Goal: Task Accomplishment & Management: Use online tool/utility

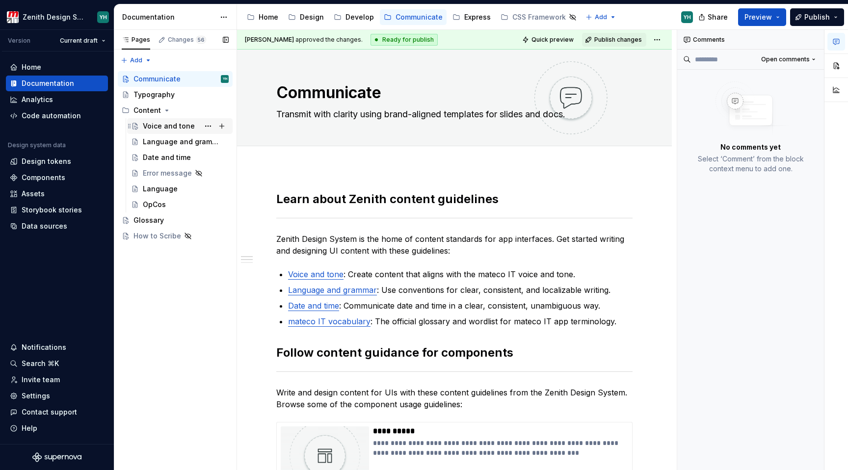
type textarea "*"
click at [53, 120] on div "Code automation" at bounding box center [51, 116] width 59 height 10
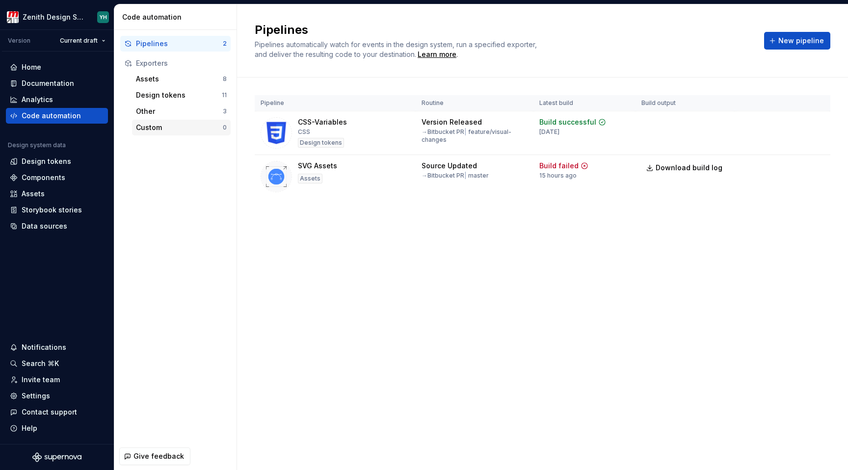
click at [155, 126] on div "Custom" at bounding box center [179, 128] width 87 height 10
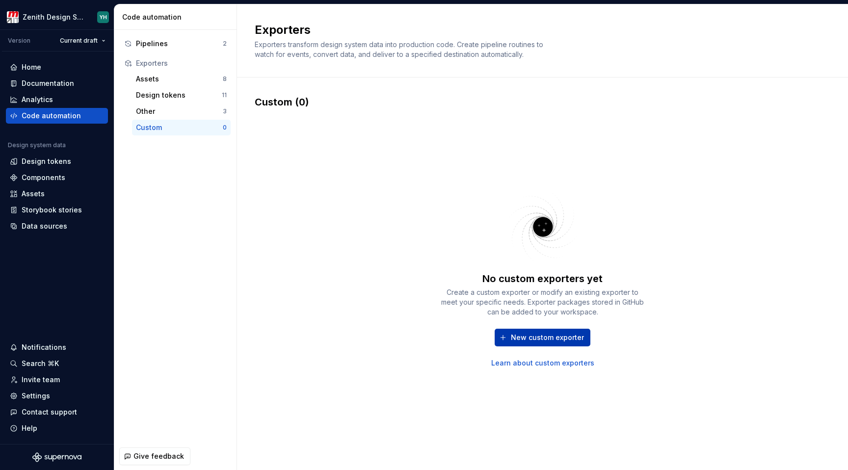
click at [561, 332] on button "New custom exporter" at bounding box center [543, 338] width 96 height 18
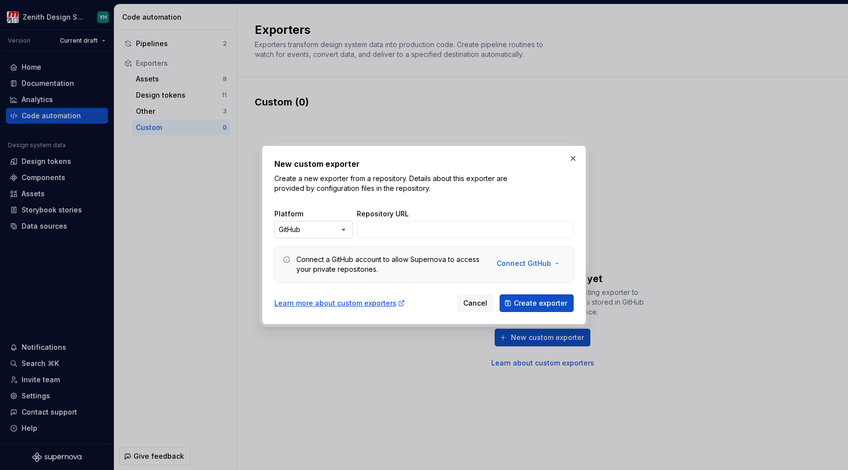
click at [300, 230] on div "New custom exporter Create a new exporter from a repository. Details about this…" at bounding box center [424, 235] width 848 height 470
select select "*********"
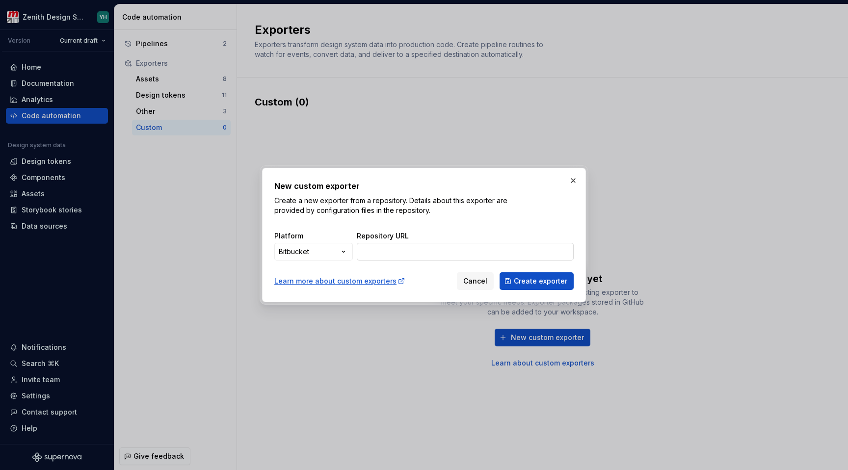
click at [379, 251] on input "Repository URL" at bounding box center [465, 252] width 217 height 18
paste input "[URL][DOMAIN_NAME]"
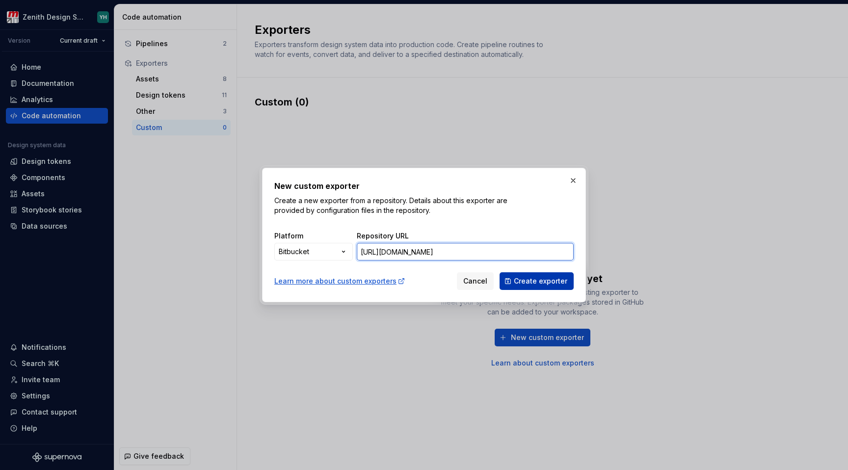
type input "[URL][DOMAIN_NAME]"
click at [543, 281] on span "Create exporter" at bounding box center [540, 281] width 53 height 10
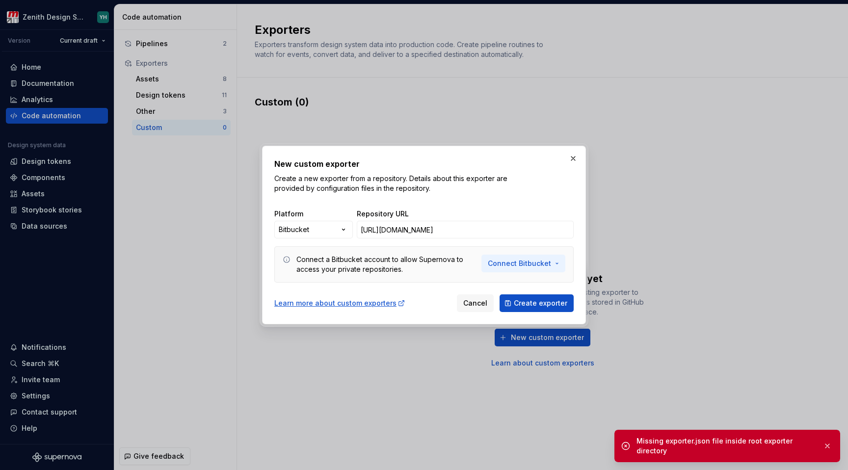
click at [508, 264] on span "Connect Bitbucket" at bounding box center [519, 264] width 63 height 10
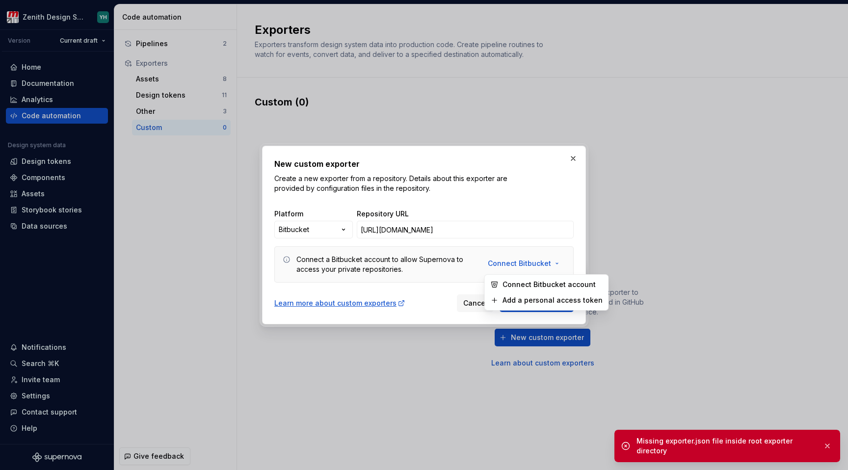
click at [509, 282] on span "Connect Bitbucket account" at bounding box center [552, 285] width 100 height 10
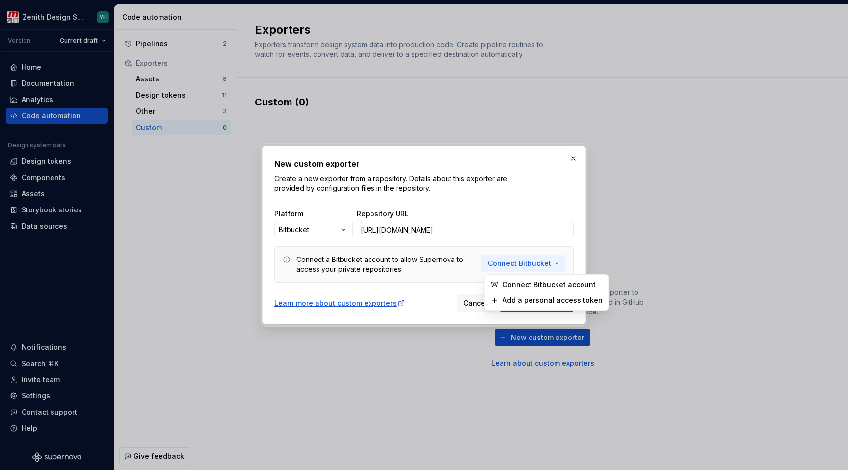
click at [529, 263] on span "Connect Bitbucket" at bounding box center [519, 264] width 63 height 10
click at [528, 283] on span "Connect Bitbucket account" at bounding box center [552, 285] width 100 height 10
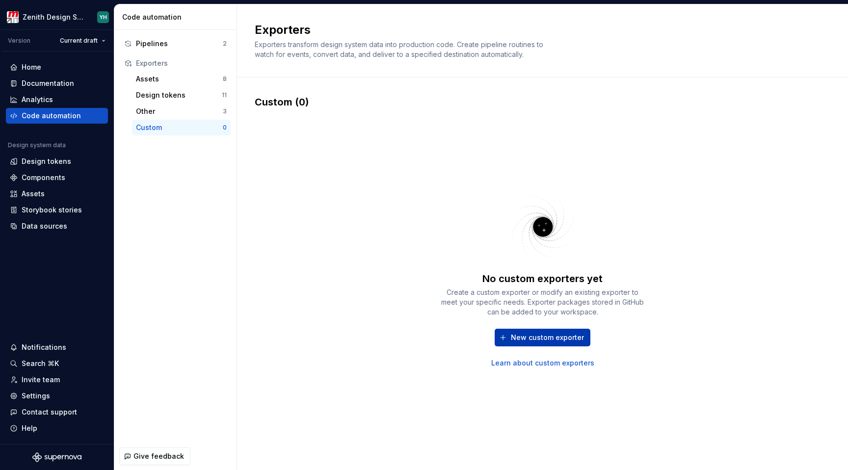
click at [525, 332] on button "New custom exporter" at bounding box center [543, 338] width 96 height 18
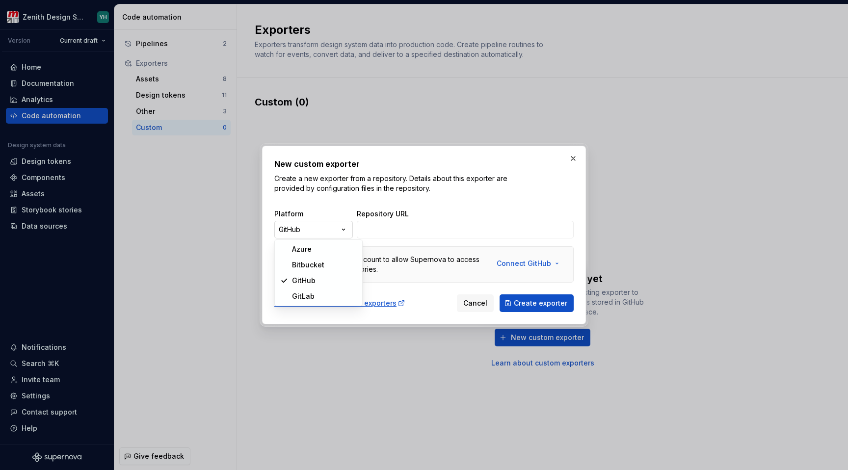
click at [346, 227] on div "New custom exporter Create a new exporter from a repository. Details about this…" at bounding box center [424, 235] width 848 height 470
select select "*********"
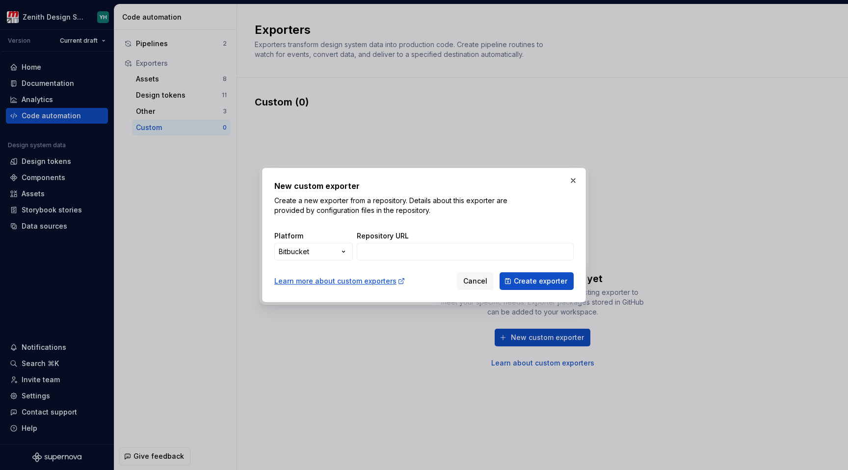
click at [414, 261] on div "New custom exporter Create a new exporter from a repository. Details about this…" at bounding box center [423, 235] width 299 height 110
click at [411, 255] on input "Repository URL" at bounding box center [465, 252] width 217 height 18
type input "[URL][DOMAIN_NAME]"
click at [541, 283] on span "Create exporter" at bounding box center [540, 281] width 53 height 10
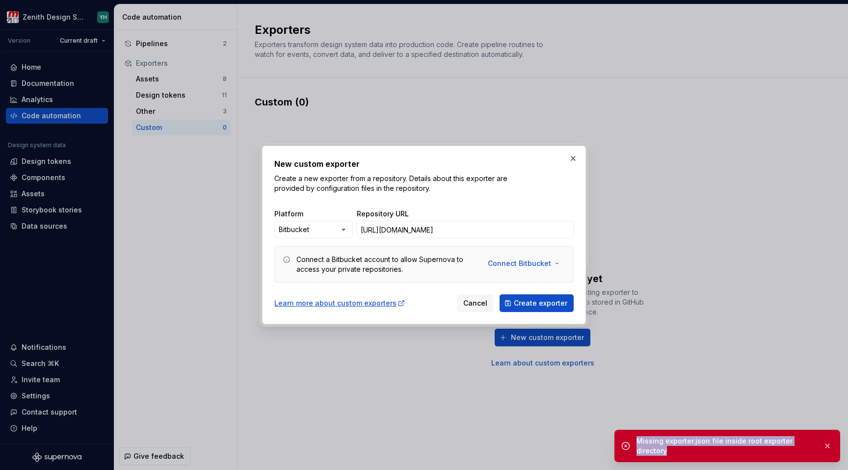
drag, startPoint x: 637, startPoint y: 439, endPoint x: 678, endPoint y: 451, distance: 42.1
click at [678, 451] on div "Missing exporter.json file inside root exporter directory" at bounding box center [725, 446] width 179 height 20
copy div "Missing exporter.json file inside root exporter directory"
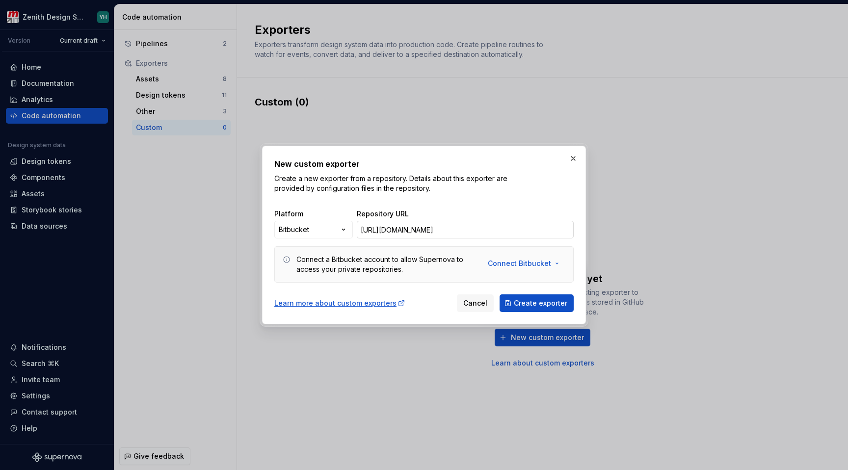
click at [497, 232] on input "[URL][DOMAIN_NAME]" at bounding box center [465, 230] width 217 height 18
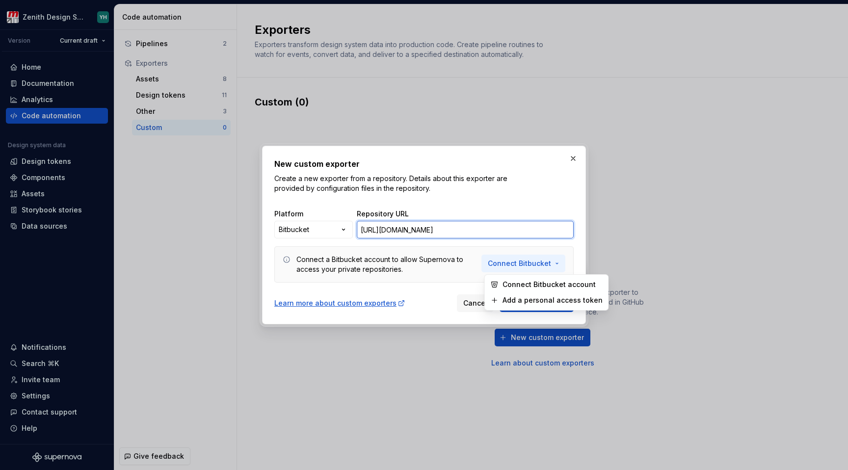
click at [513, 262] on span "Connect Bitbucket" at bounding box center [519, 264] width 63 height 10
click at [514, 283] on span "Connect Bitbucket account" at bounding box center [552, 285] width 100 height 10
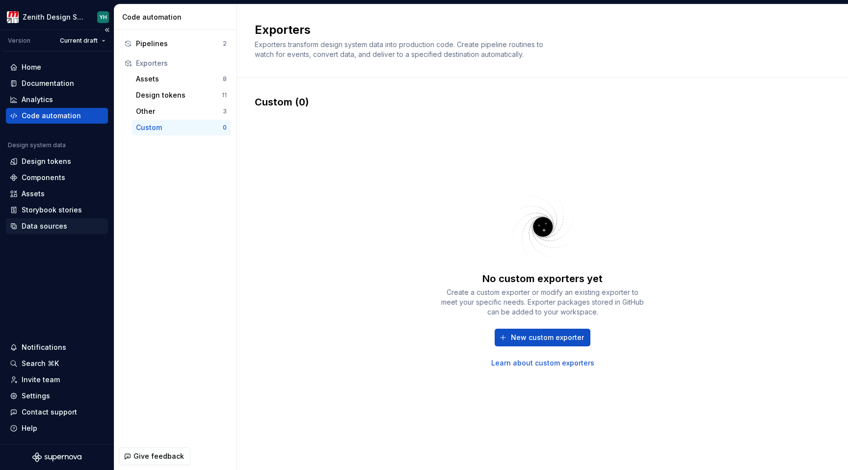
click at [62, 229] on div "Data sources" at bounding box center [45, 226] width 46 height 10
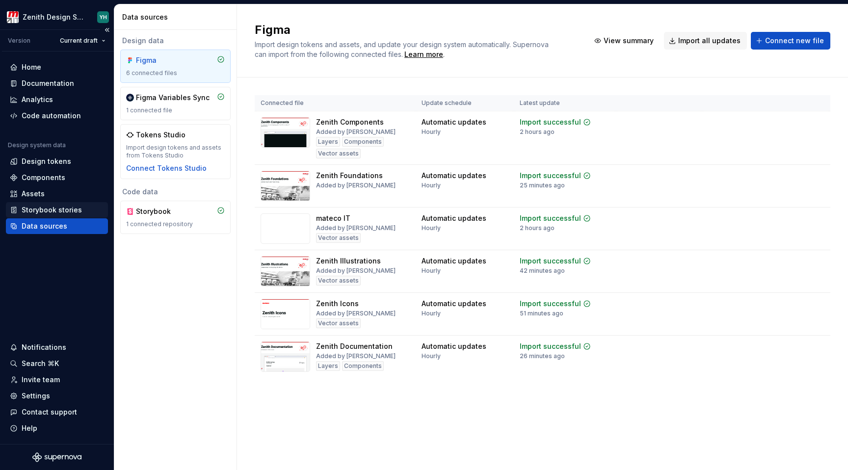
click at [61, 210] on div "Storybook stories" at bounding box center [52, 210] width 60 height 10
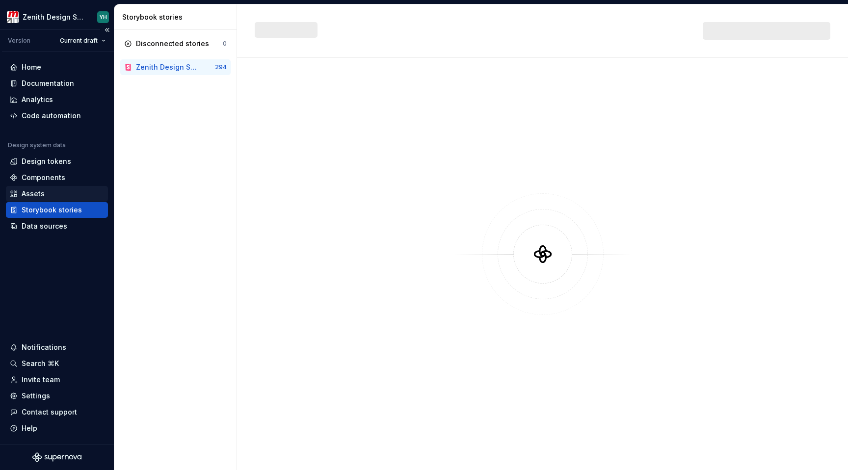
click at [52, 195] on div "Assets" at bounding box center [57, 194] width 94 height 10
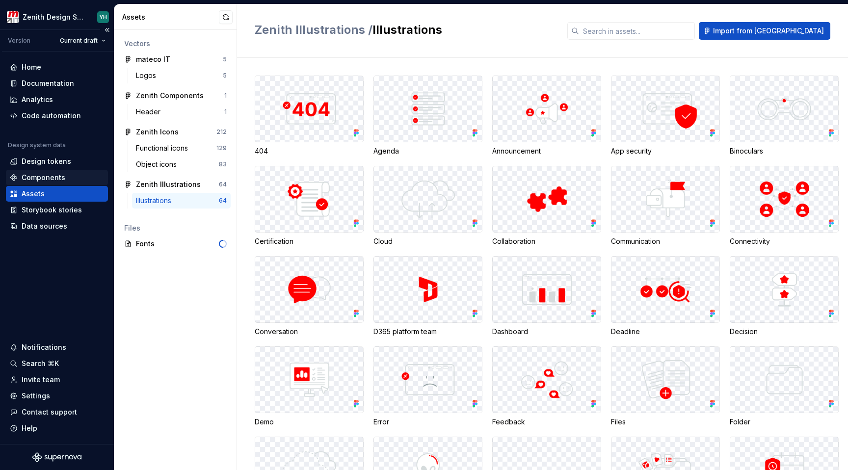
click at [52, 180] on div "Components" at bounding box center [44, 178] width 44 height 10
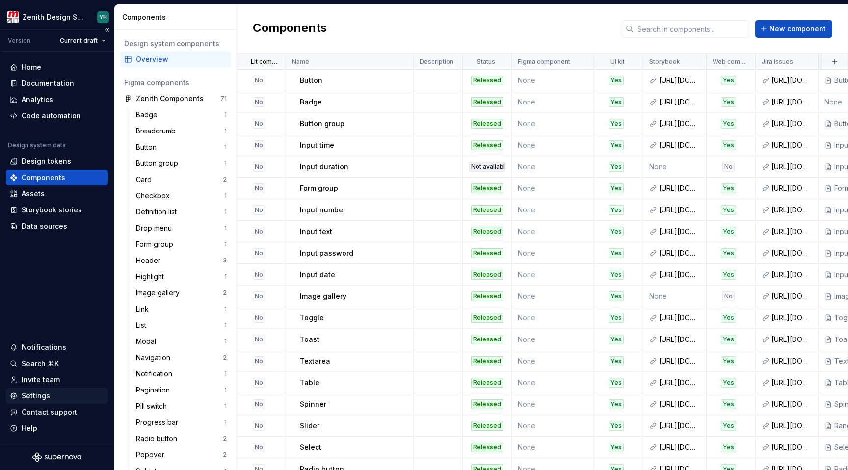
click at [39, 396] on div "Settings" at bounding box center [36, 396] width 28 height 10
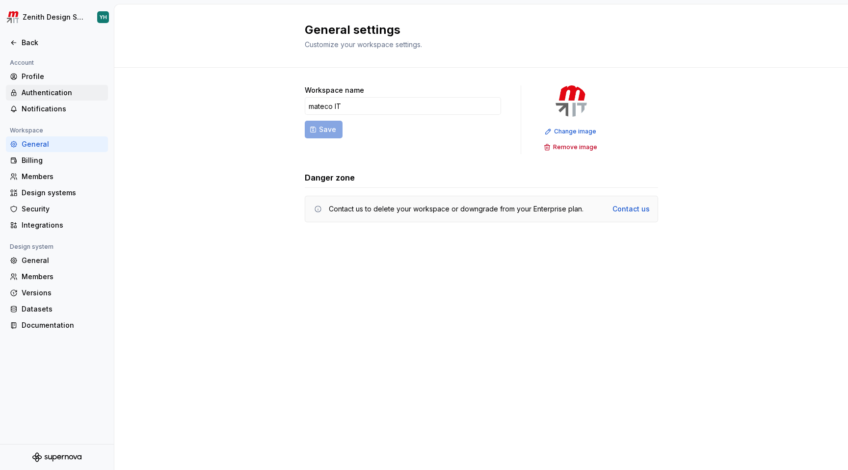
click at [39, 91] on div "Authentication" at bounding box center [63, 93] width 82 height 10
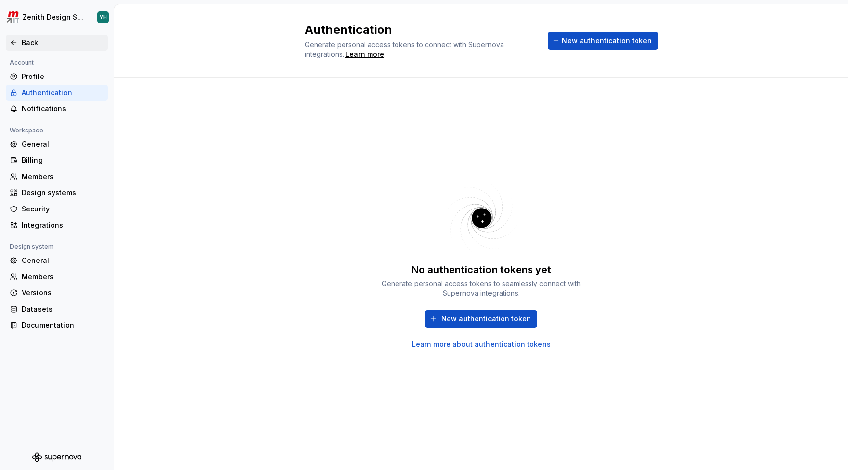
click at [38, 45] on div "Back" at bounding box center [63, 43] width 82 height 10
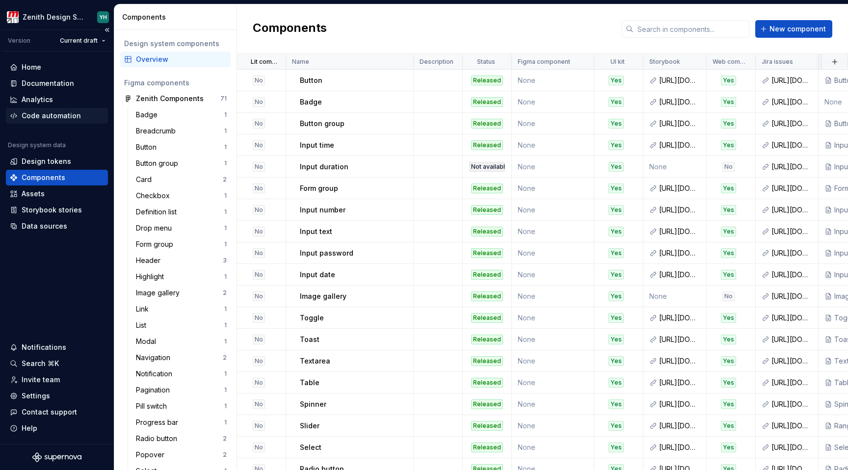
click at [44, 118] on div "Code automation" at bounding box center [51, 116] width 59 height 10
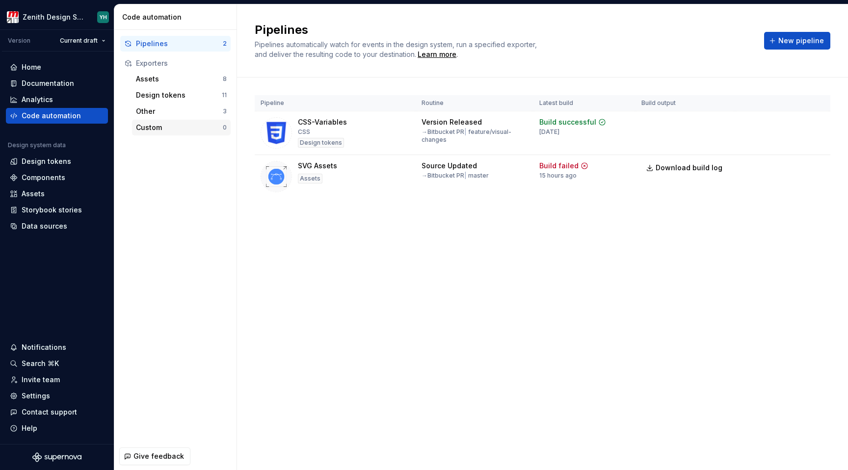
click at [159, 126] on div "Custom" at bounding box center [179, 128] width 87 height 10
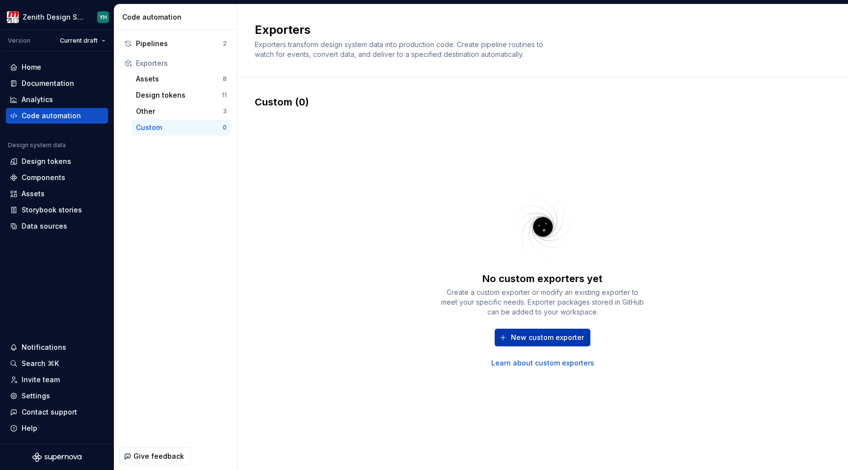
click at [534, 331] on button "New custom exporter" at bounding box center [543, 338] width 96 height 18
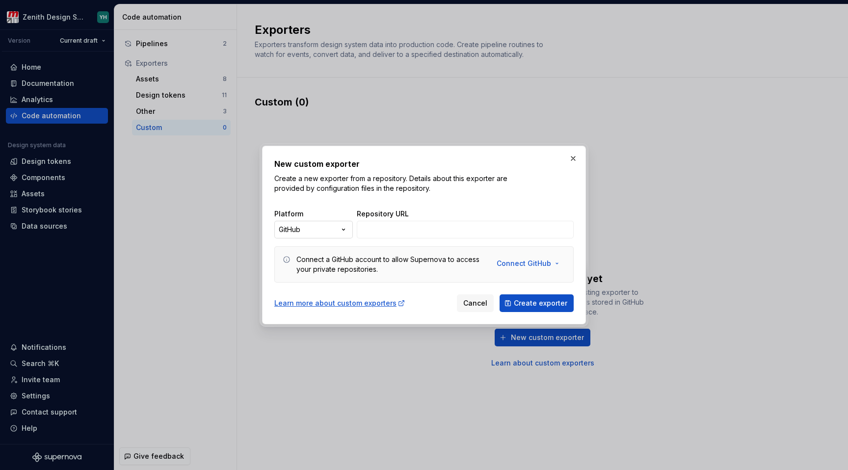
click at [345, 231] on div "New custom exporter Create a new exporter from a repository. Details about this…" at bounding box center [424, 235] width 848 height 470
select select "*********"
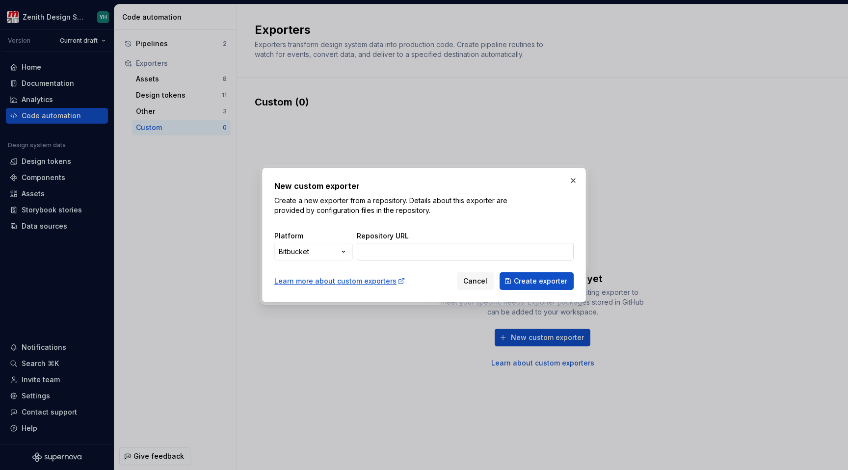
click at [412, 254] on input "Repository URL" at bounding box center [465, 252] width 217 height 18
click at [338, 280] on div "Learn more about custom exporters" at bounding box center [339, 281] width 131 height 10
click at [530, 283] on span "Create exporter" at bounding box center [540, 281] width 53 height 10
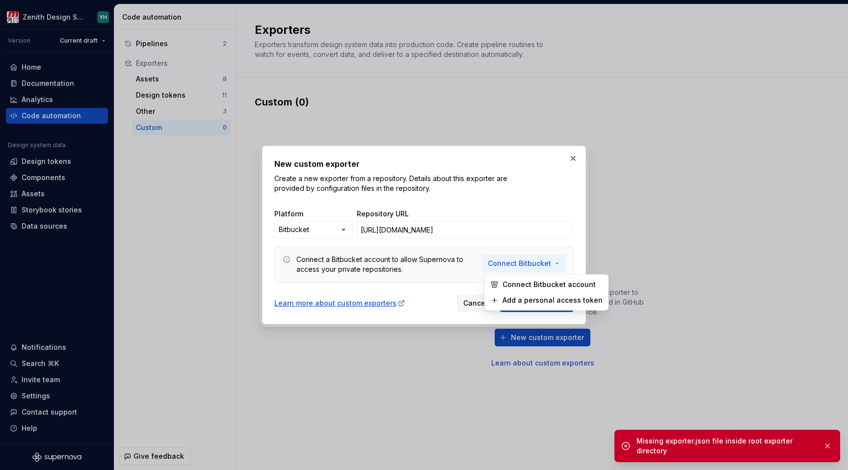
click at [529, 263] on span "Connect Bitbucket" at bounding box center [519, 264] width 63 height 10
click at [528, 283] on span "Connect Bitbucket account" at bounding box center [552, 285] width 100 height 10
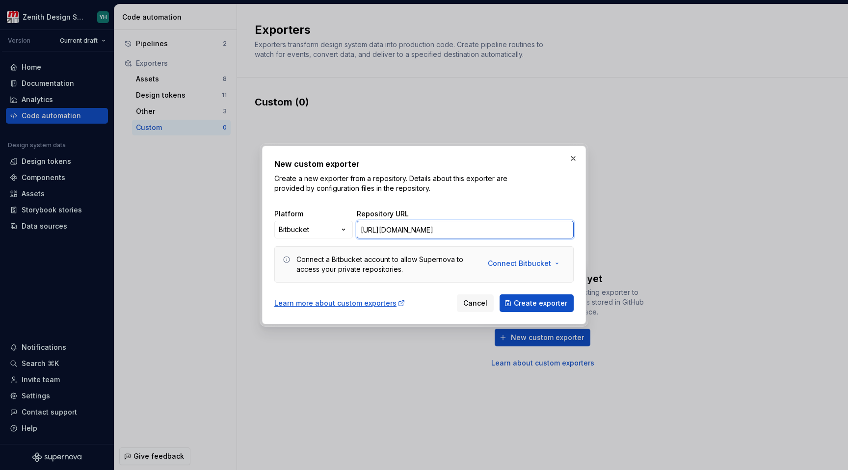
click at [376, 235] on input "[URL][DOMAIN_NAME]" at bounding box center [465, 230] width 217 height 18
paste input "branch/ZNT-2103/svg-exporter"
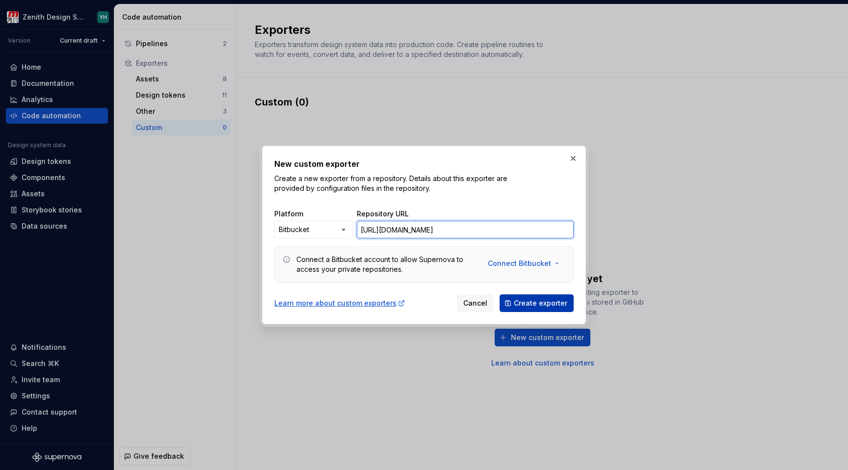
type input "[URL][DOMAIN_NAME]"
click at [546, 306] on span "Create exporter" at bounding box center [540, 303] width 53 height 10
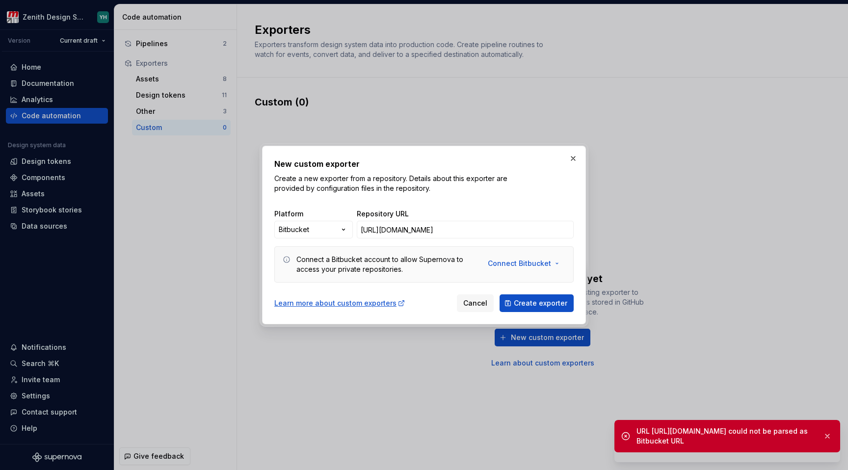
drag, startPoint x: 639, startPoint y: 431, endPoint x: 767, endPoint y: 446, distance: 128.5
click at [767, 446] on div "URL [URL][DOMAIN_NAME] could not be parsed as Bitbucket URL" at bounding box center [725, 436] width 179 height 20
copy div "URL [URL][DOMAIN_NAME] could not be parsed as Bitbucket URL"
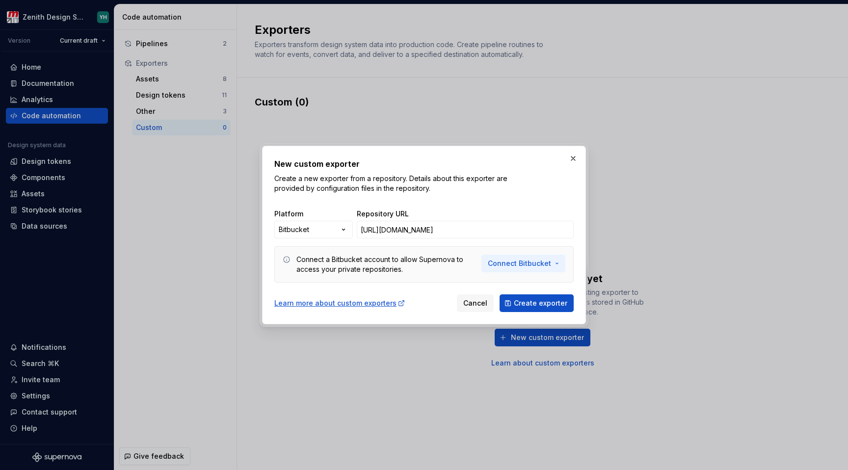
click at [499, 259] on span "Connect Bitbucket" at bounding box center [519, 264] width 63 height 10
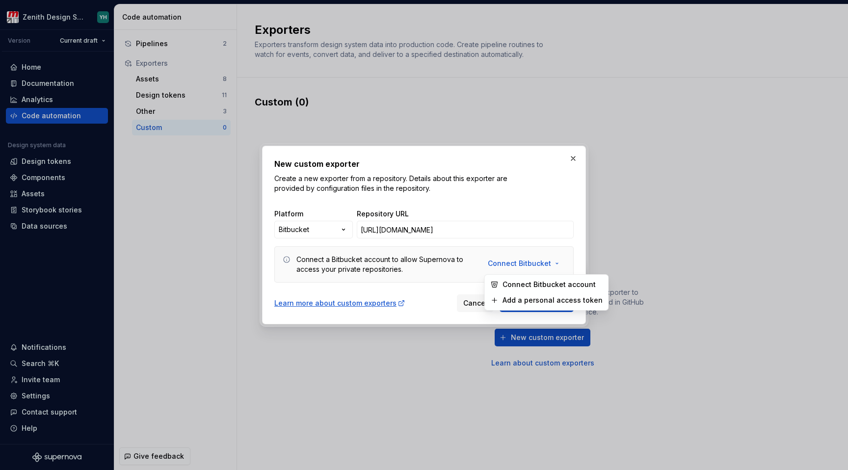
click at [504, 282] on span "Connect Bitbucket account" at bounding box center [552, 285] width 100 height 10
click at [435, 233] on input "[URL][DOMAIN_NAME]" at bounding box center [465, 230] width 217 height 18
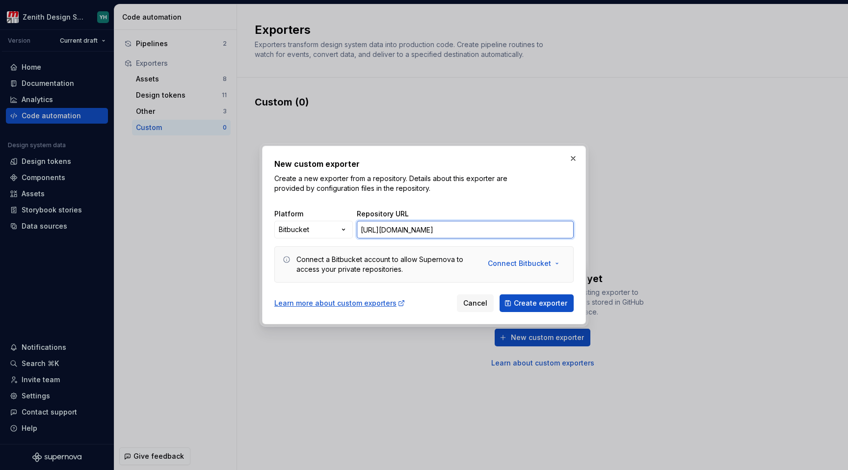
paste input "src/master/"
click at [537, 304] on span "Create exporter" at bounding box center [540, 303] width 53 height 10
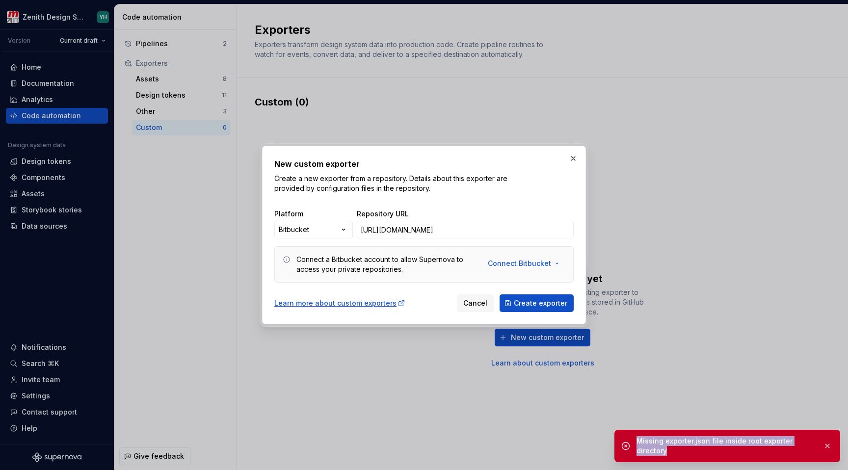
drag, startPoint x: 637, startPoint y: 439, endPoint x: 691, endPoint y: 457, distance: 57.4
click at [691, 457] on div "Missing exporter.json file inside root exporter directory" at bounding box center [727, 446] width 226 height 32
copy div "Missing exporter.json file inside root exporter directory"
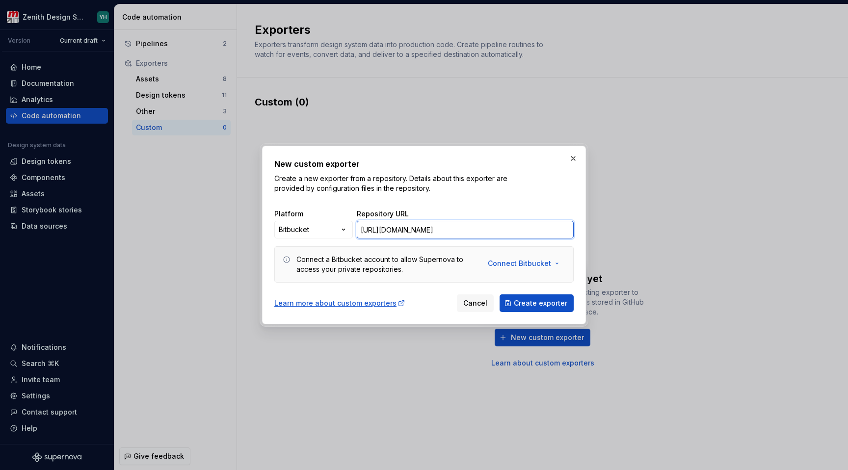
click at [422, 224] on input "[URL][DOMAIN_NAME]" at bounding box center [465, 230] width 217 height 18
paste input "exporters/exporter-svg-assets/"
type input "[URL][DOMAIN_NAME]"
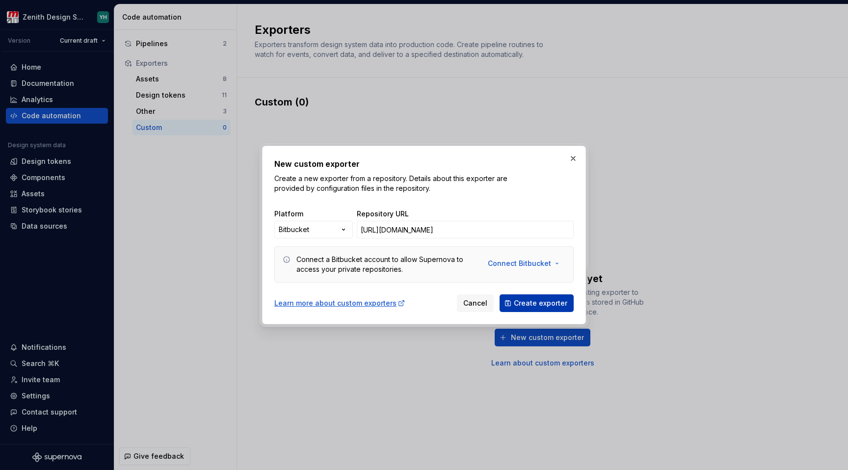
click at [535, 301] on span "Create exporter" at bounding box center [540, 303] width 53 height 10
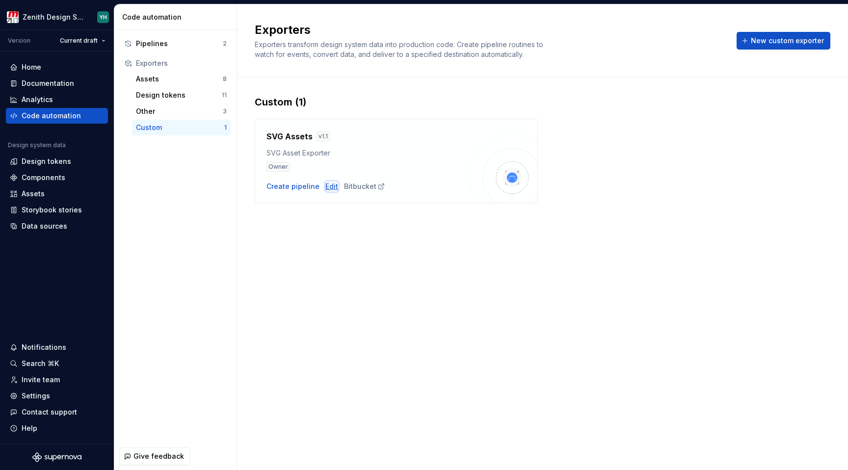
click at [329, 185] on div "Edit" at bounding box center [331, 187] width 13 height 10
click at [148, 82] on div "Assets" at bounding box center [179, 79] width 87 height 10
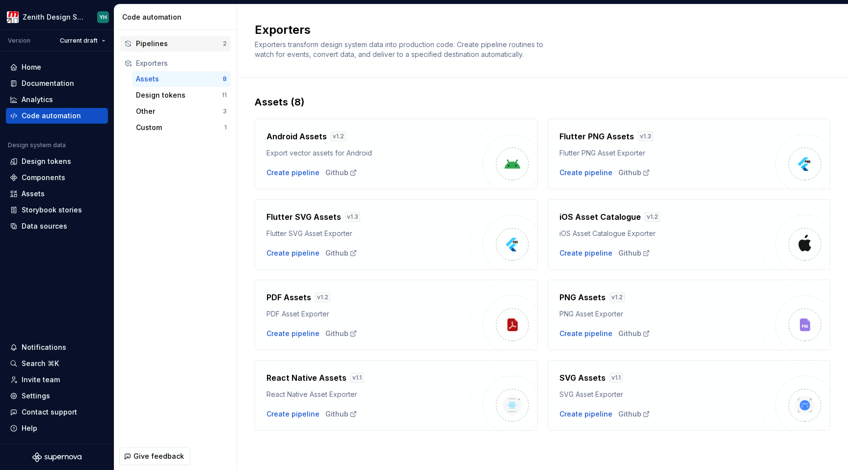
click at [160, 43] on div "Pipelines" at bounding box center [179, 44] width 87 height 10
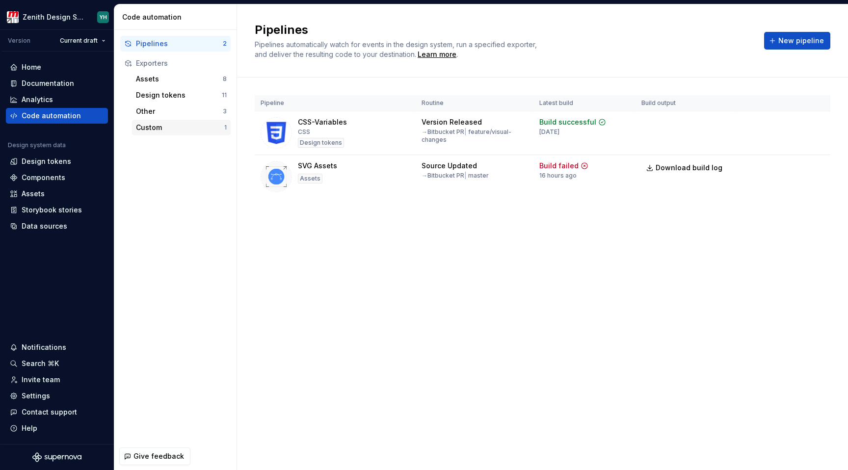
click at [147, 128] on div "Custom" at bounding box center [180, 128] width 88 height 10
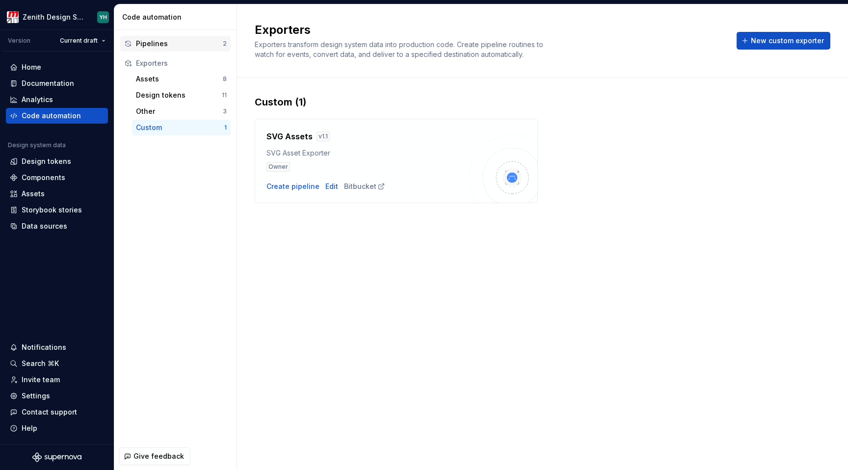
click at [170, 45] on div "Pipelines" at bounding box center [179, 44] width 87 height 10
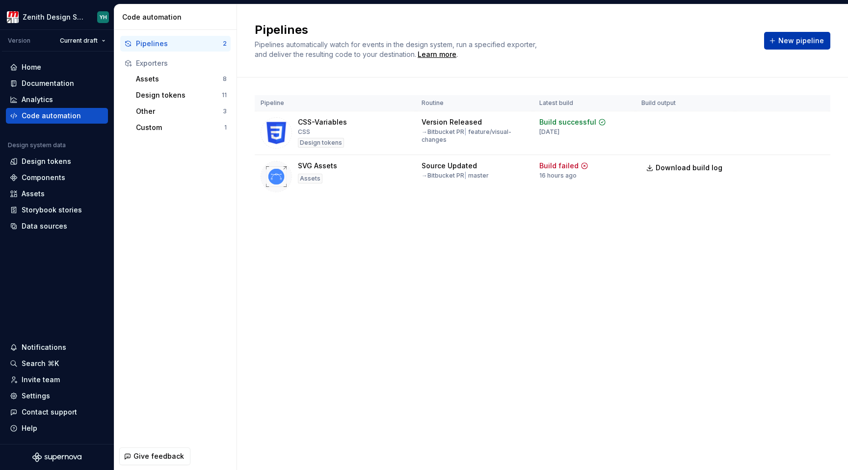
click at [800, 37] on span "New pipeline" at bounding box center [801, 41] width 46 height 10
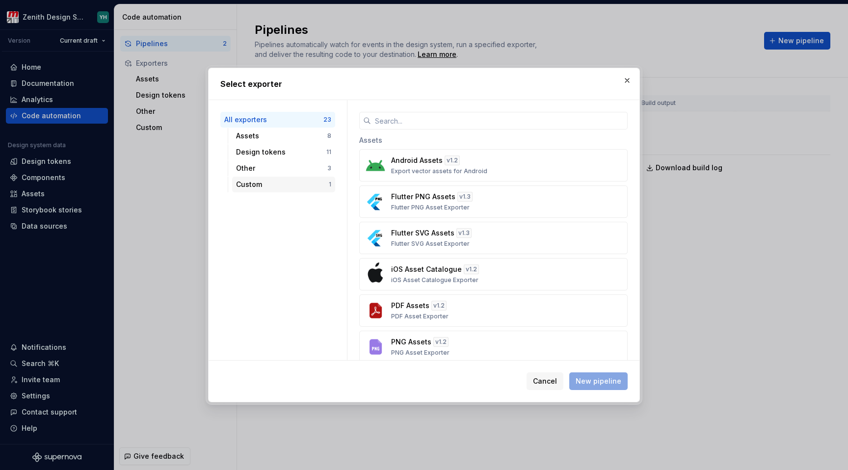
click at [265, 185] on div "Custom" at bounding box center [282, 185] width 93 height 10
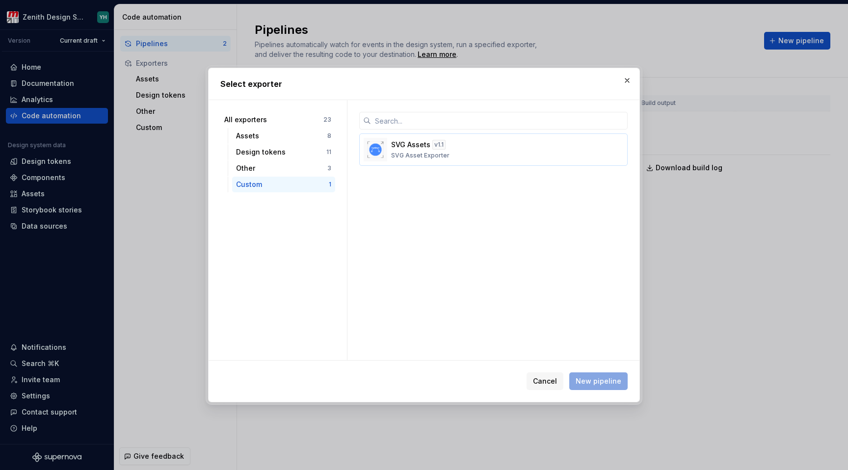
click at [404, 151] on div "SVG Assets v 1.1 SVG Asset Exporter" at bounding box center [490, 150] width 199 height 20
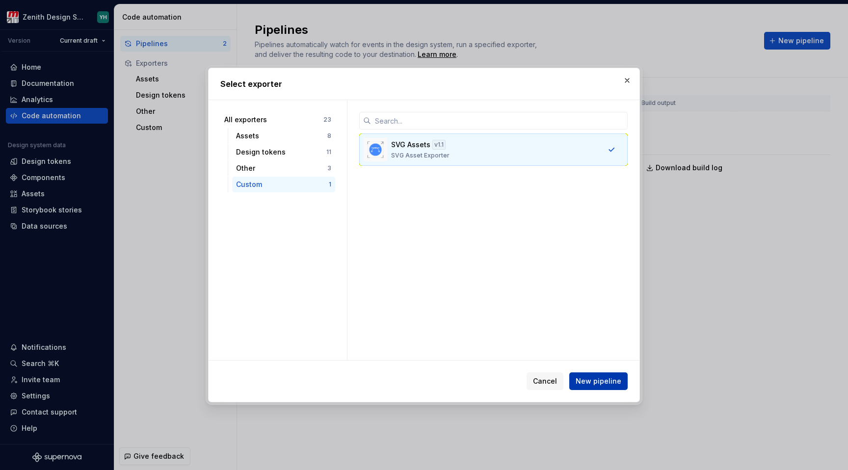
click at [600, 384] on span "New pipeline" at bounding box center [599, 381] width 46 height 10
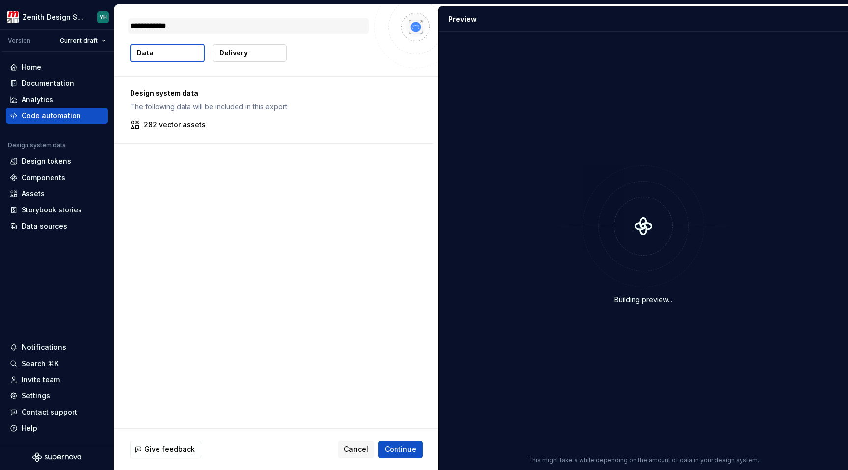
click at [185, 23] on textarea "**********" at bounding box center [248, 26] width 240 height 16
click at [198, 24] on textarea "**********" at bounding box center [248, 26] width 240 height 16
type textarea "*"
type textarea "**********"
type textarea "*"
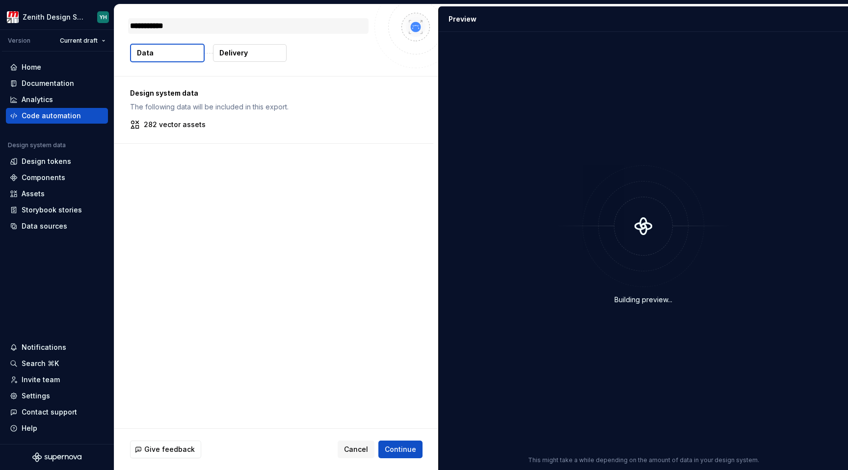
type textarea "**********"
type textarea "*"
click at [519, 14] on button "Refresh preview" at bounding box center [515, 19] width 66 height 14
click at [245, 56] on p "Delivery" at bounding box center [233, 53] width 28 height 10
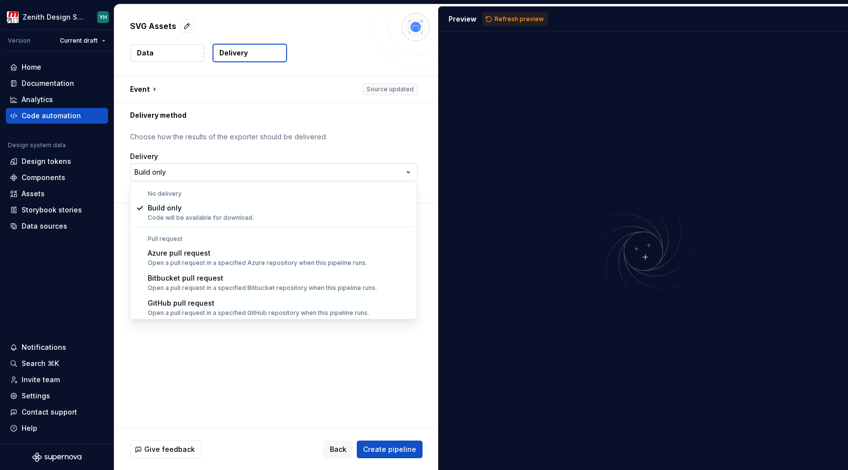
click at [170, 170] on html "**********" at bounding box center [424, 235] width 848 height 470
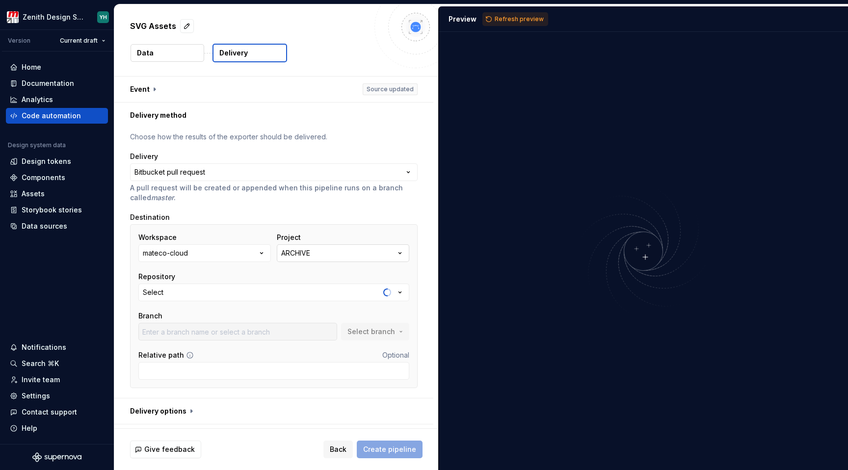
click at [300, 255] on div "ARCHIVE" at bounding box center [295, 253] width 29 height 10
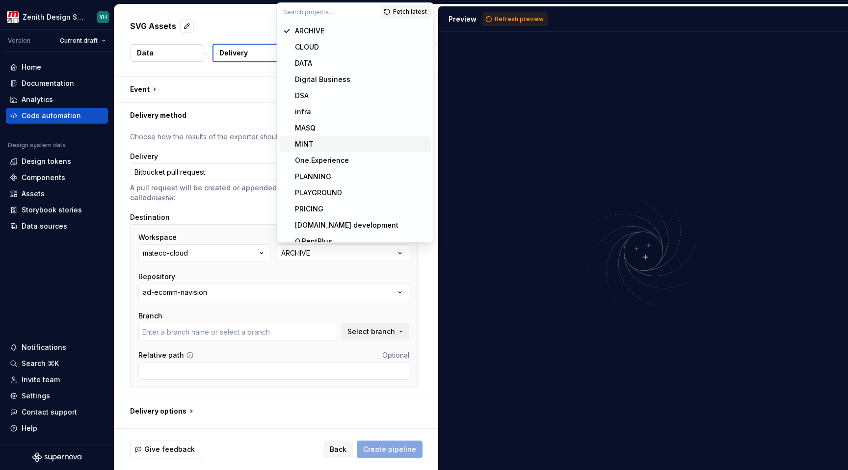
type input "bugfix/timeout_cloudbuild"
click at [351, 162] on div "One.Experience" at bounding box center [361, 161] width 132 height 10
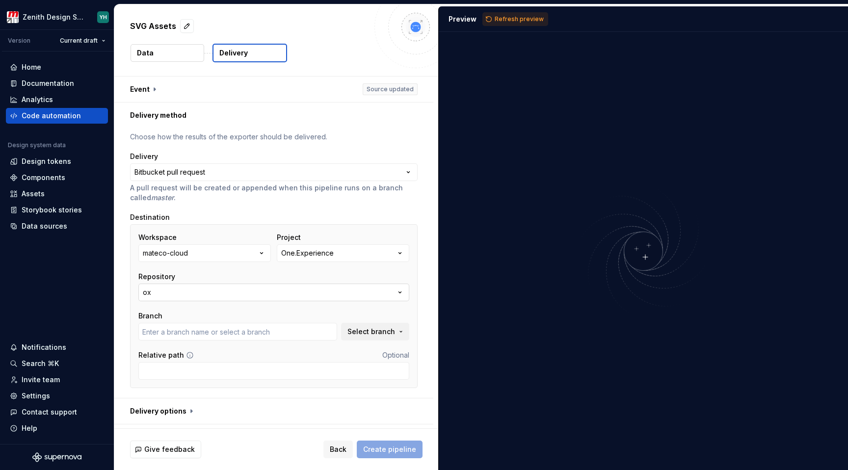
click at [196, 291] on button "ox" at bounding box center [273, 293] width 271 height 18
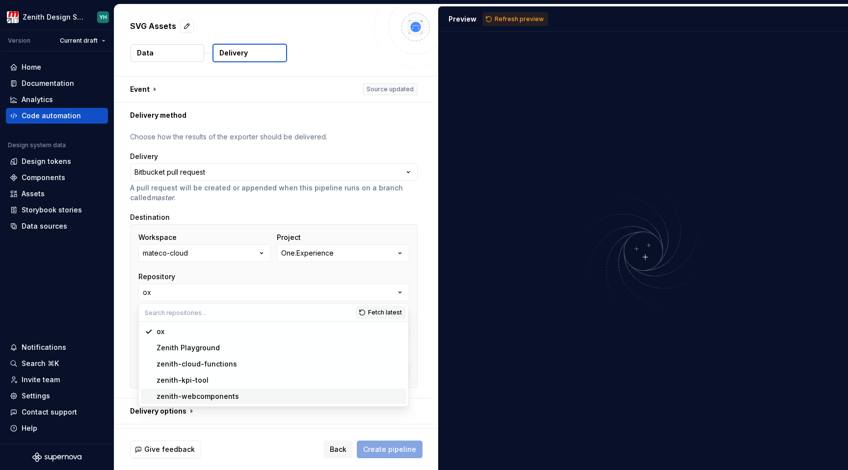
click at [215, 398] on div "zenith-webcomponents" at bounding box center [198, 397] width 82 height 10
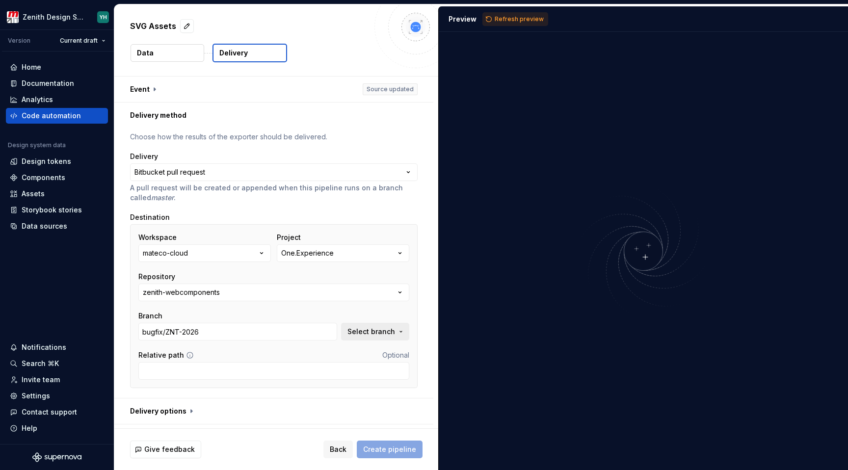
click at [377, 332] on span "Select branch" at bounding box center [371, 332] width 48 height 10
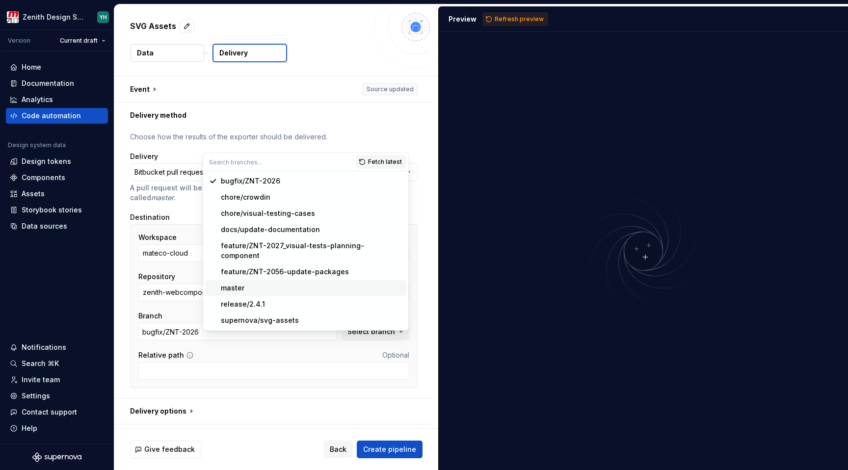
click at [242, 283] on div "master" at bounding box center [233, 288] width 24 height 10
type input "master"
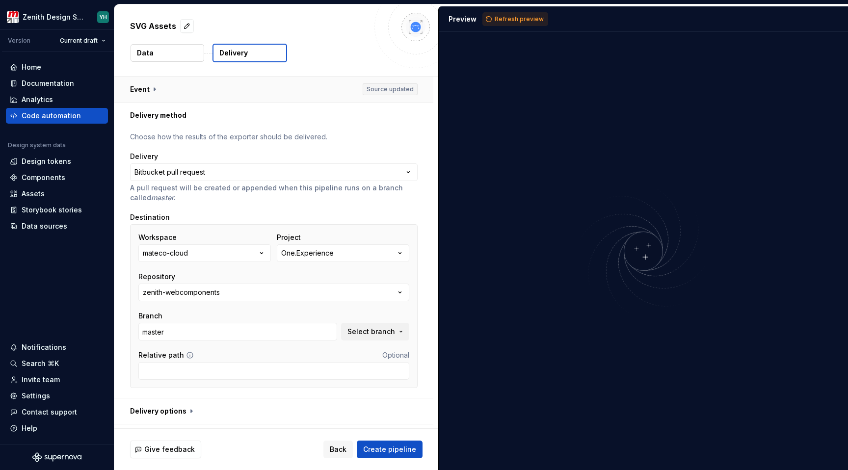
click at [154, 86] on button "button" at bounding box center [273, 90] width 319 height 26
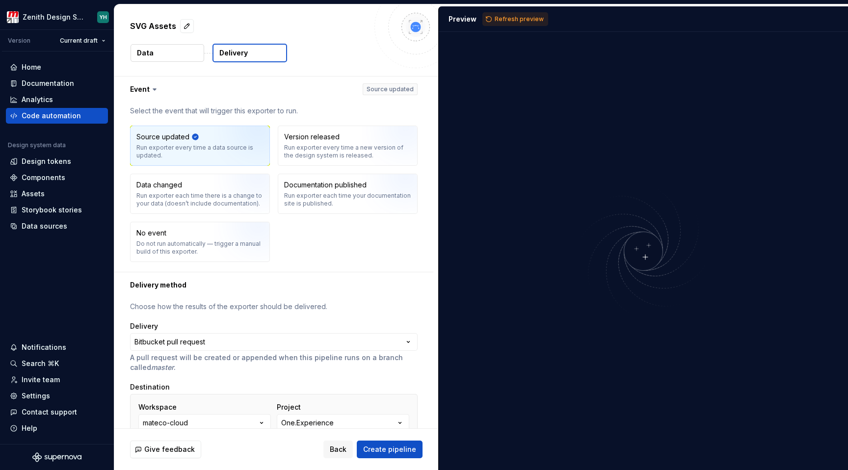
click at [150, 86] on icon at bounding box center [155, 89] width 10 height 10
click at [314, 97] on button "button" at bounding box center [273, 90] width 319 height 26
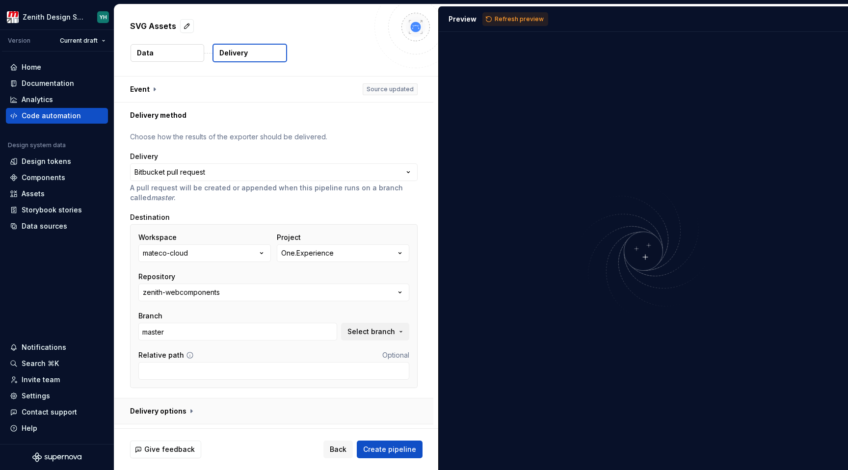
click at [228, 414] on button "button" at bounding box center [273, 411] width 319 height 26
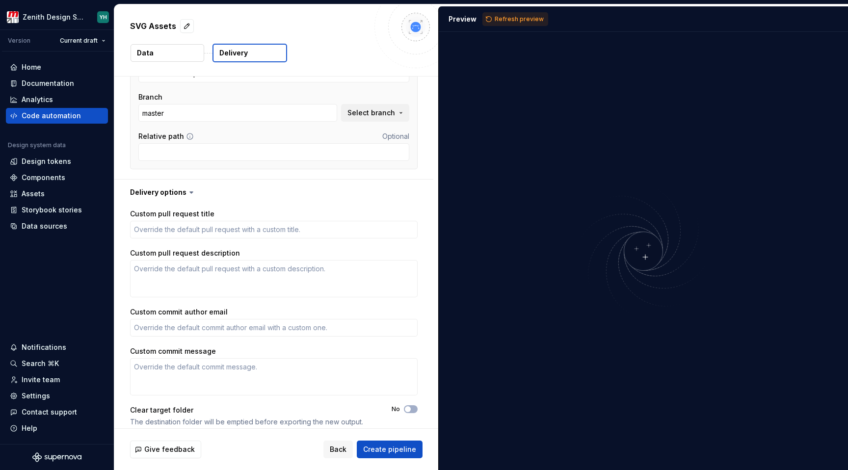
scroll to position [228, 0]
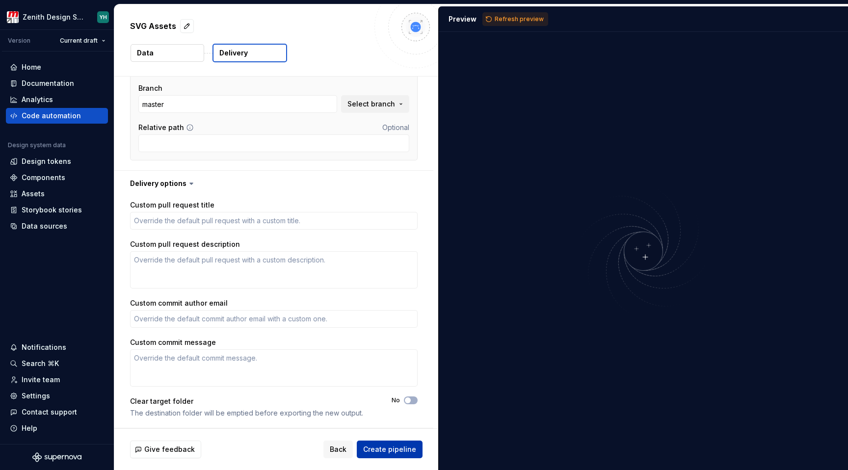
click at [399, 451] on span "Create pipeline" at bounding box center [389, 450] width 53 height 10
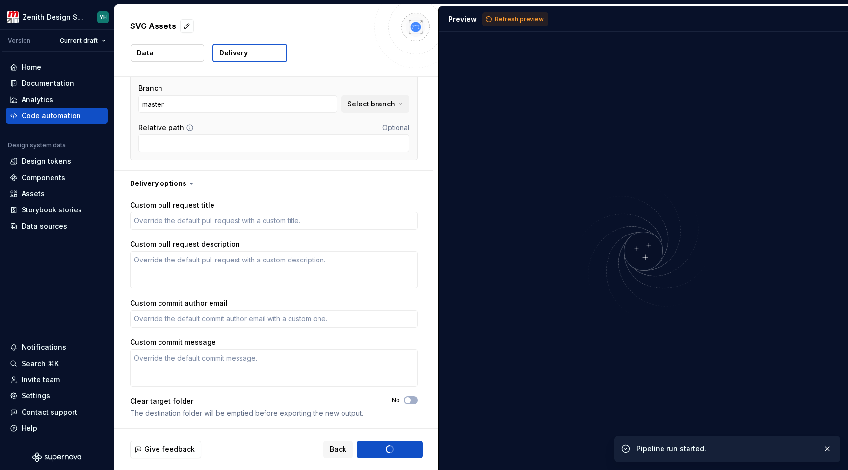
type textarea "*"
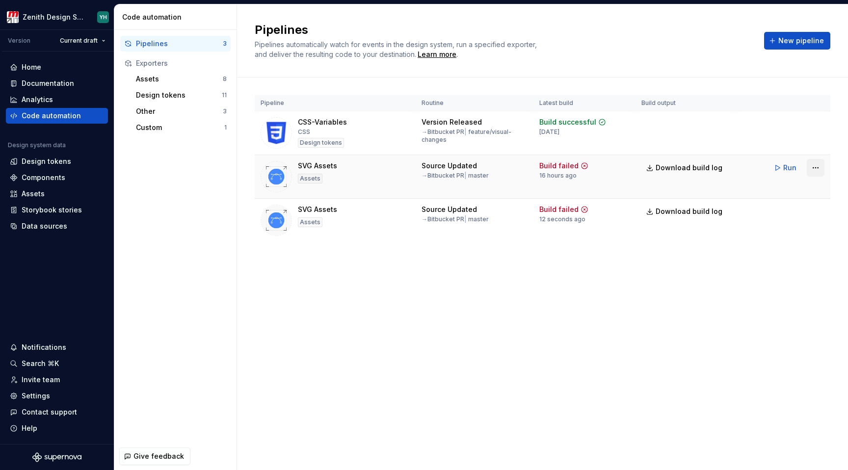
click at [814, 168] on html "Zenith Design System YH Version Current draft Home Documentation Analytics Code…" at bounding box center [424, 235] width 848 height 470
click at [319, 167] on html "Zenith Design System YH Version Current draft Home Documentation Analytics Code…" at bounding box center [424, 235] width 848 height 470
click at [817, 163] on html "Zenith Design System YH Version Current draft Home Documentation Analytics Code…" at bounding box center [424, 235] width 848 height 470
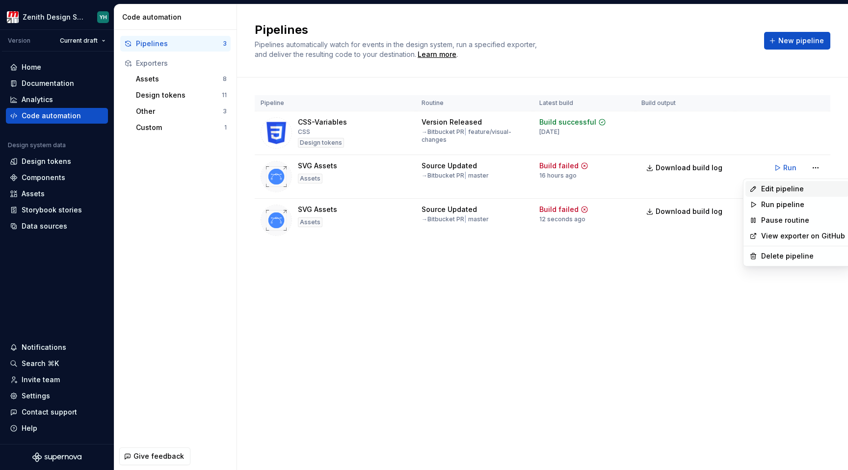
click at [794, 187] on div "Edit pipeline" at bounding box center [803, 189] width 84 height 10
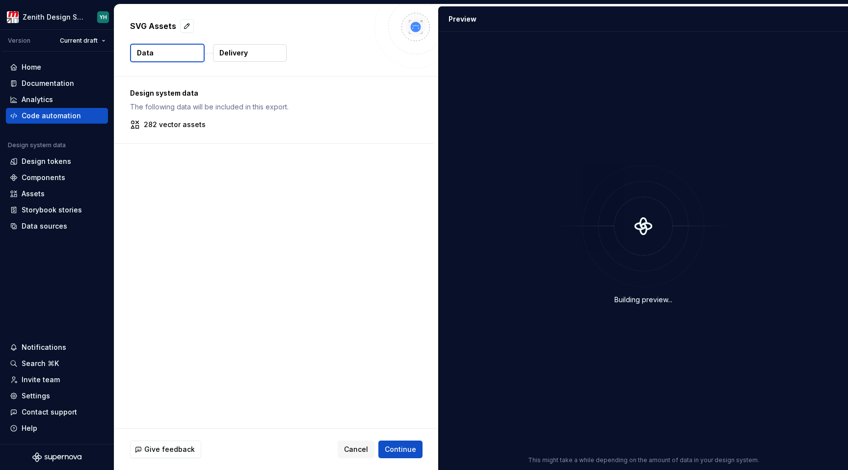
click at [264, 51] on button "Delivery" at bounding box center [250, 53] width 74 height 18
click at [500, 23] on button "Refresh preview" at bounding box center [515, 19] width 66 height 14
click at [259, 61] on button "Delivery" at bounding box center [250, 53] width 74 height 18
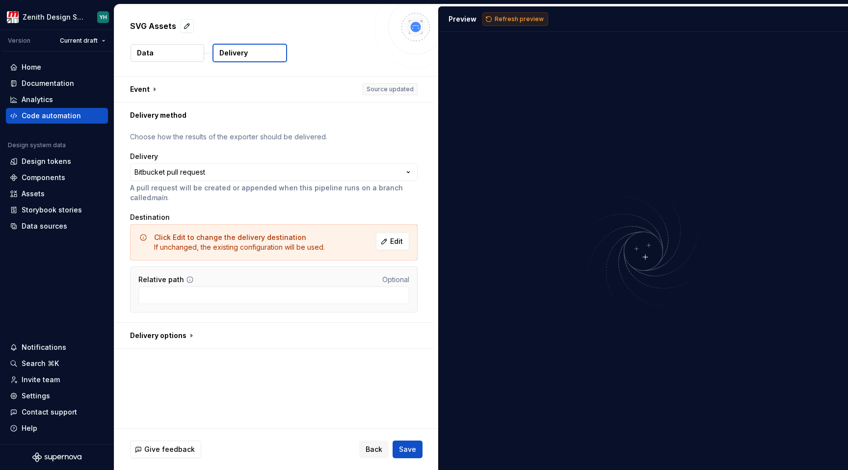
click at [529, 17] on span "Refresh preview" at bounding box center [519, 19] width 49 height 8
click at [142, 91] on button "button" at bounding box center [273, 90] width 319 height 26
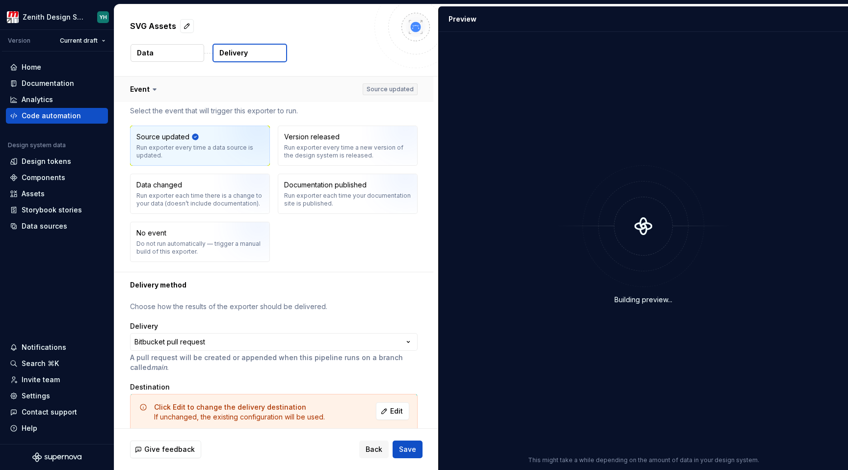
click at [142, 91] on button "button" at bounding box center [273, 90] width 319 height 26
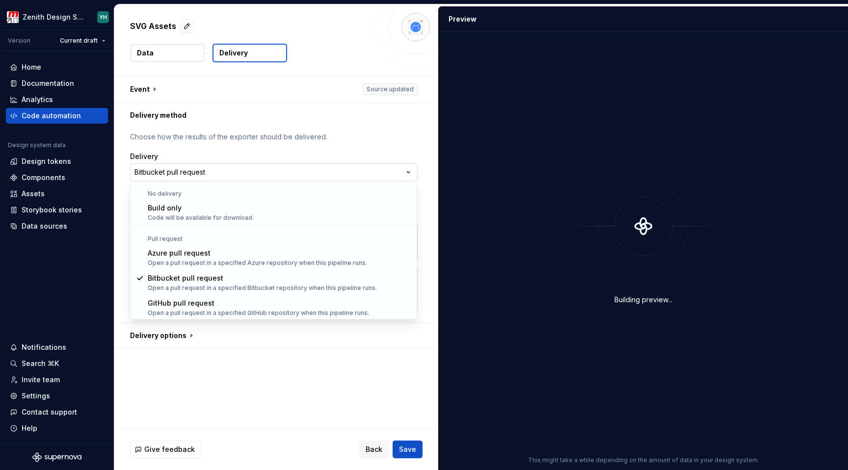
click at [192, 179] on html "**********" at bounding box center [424, 235] width 848 height 470
click at [191, 177] on html "**********" at bounding box center [424, 235] width 848 height 470
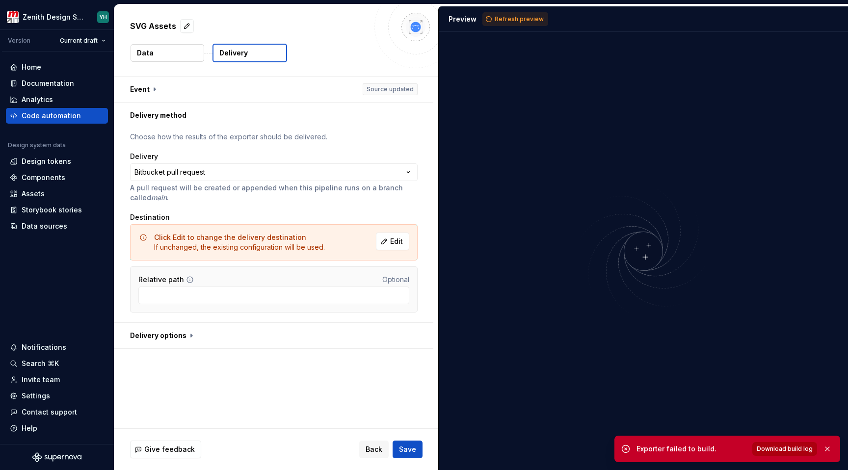
click at [804, 445] on span "Download build log" at bounding box center [785, 449] width 56 height 8
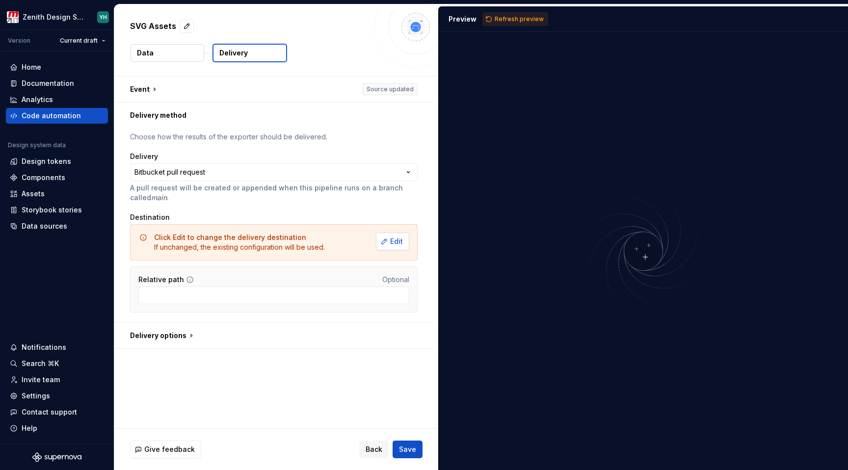
click at [398, 239] on span "Edit" at bounding box center [396, 242] width 13 height 10
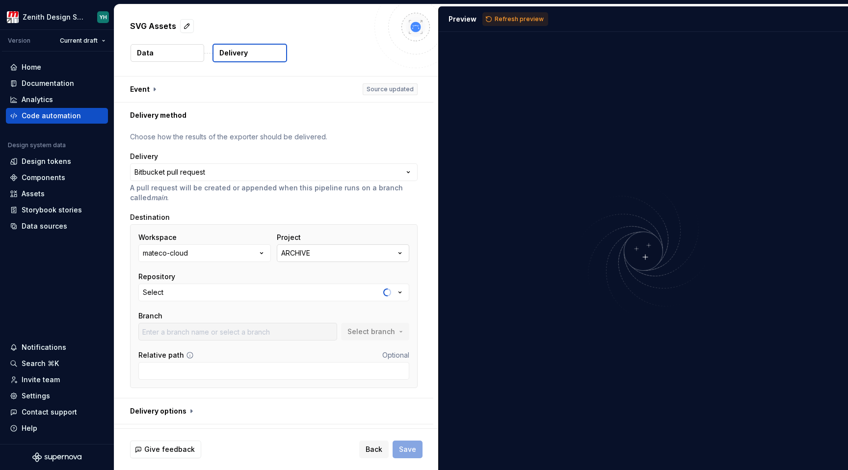
click at [324, 254] on button "ARCHIVE" at bounding box center [343, 253] width 132 height 18
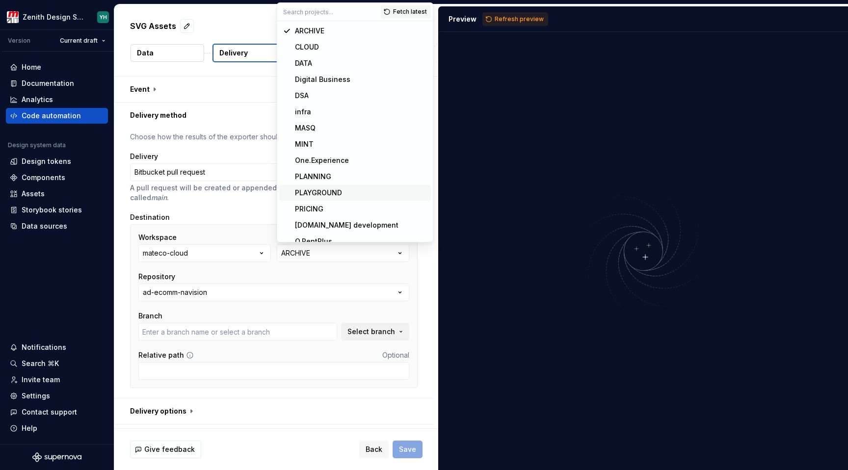
type input "bugfix/timeout_cloudbuild"
click at [342, 166] on span "One.Experience" at bounding box center [355, 161] width 152 height 16
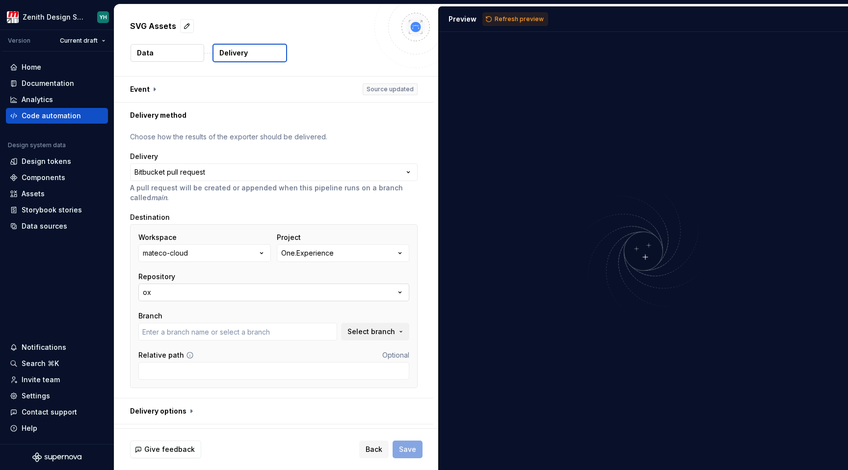
type input "bugfix/EXP-679-textarea-dimension"
click at [252, 296] on button "ox" at bounding box center [273, 293] width 271 height 18
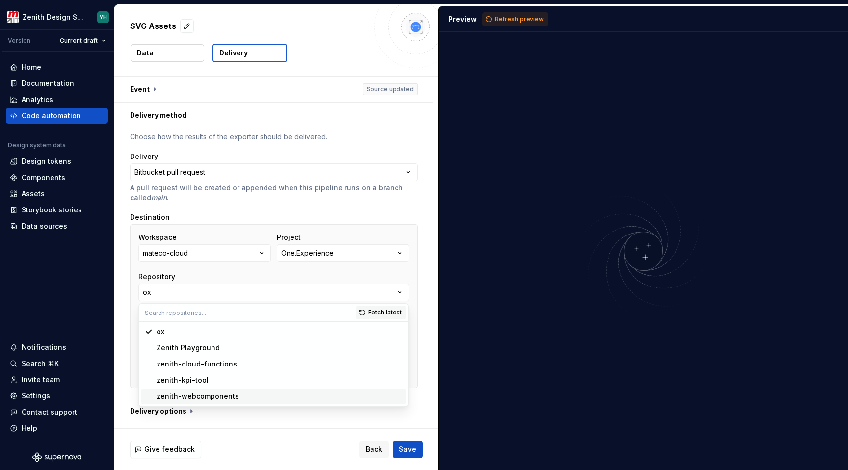
click at [211, 394] on div "zenith-webcomponents" at bounding box center [198, 397] width 82 height 10
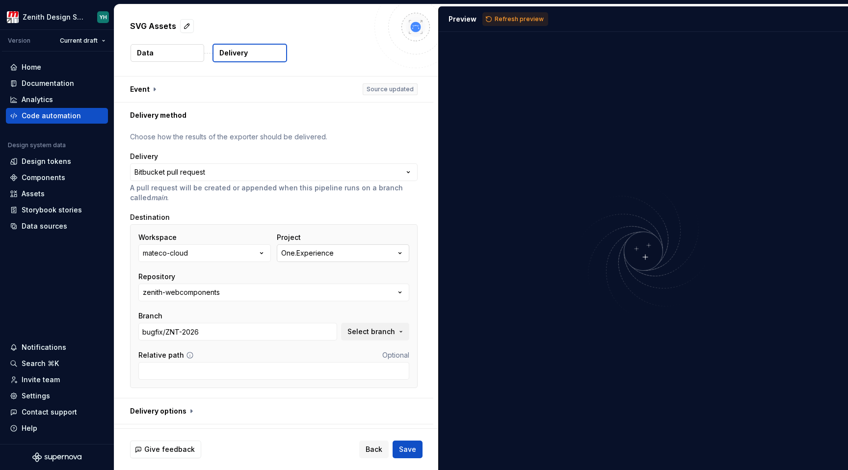
click at [319, 253] on div "One.Experience" at bounding box center [307, 253] width 53 height 10
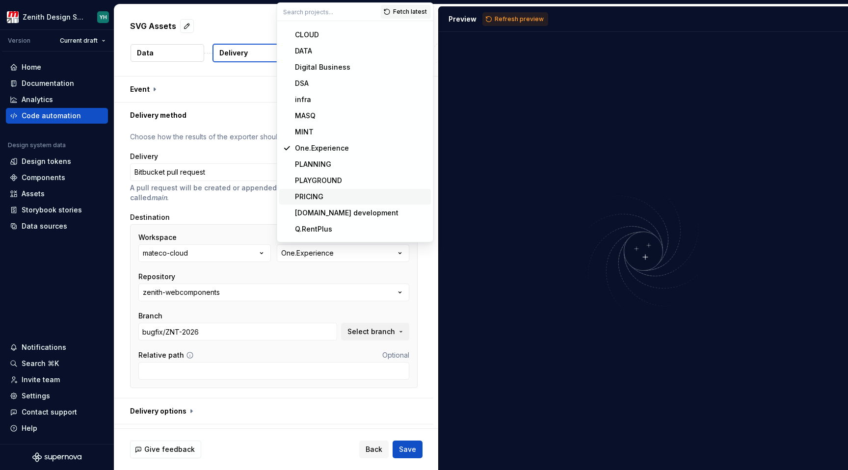
scroll to position [13, 0]
click at [256, 162] on div "**********" at bounding box center [274, 177] width 288 height 51
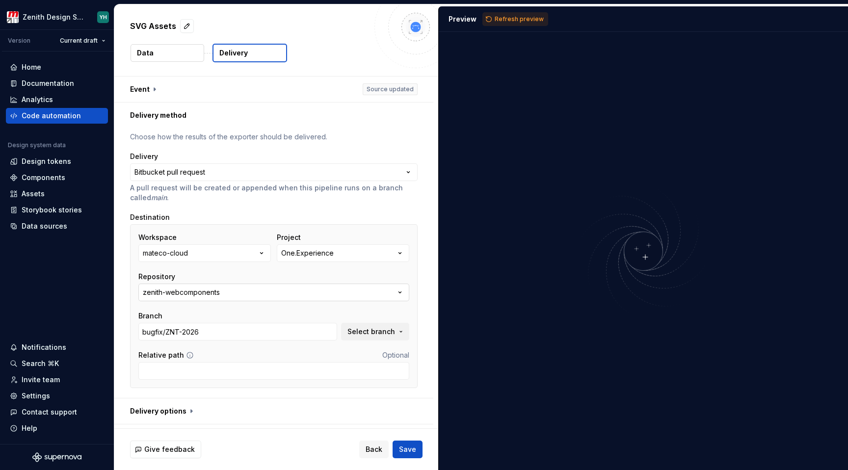
click at [192, 291] on div "zenith-webcomponents" at bounding box center [181, 293] width 77 height 10
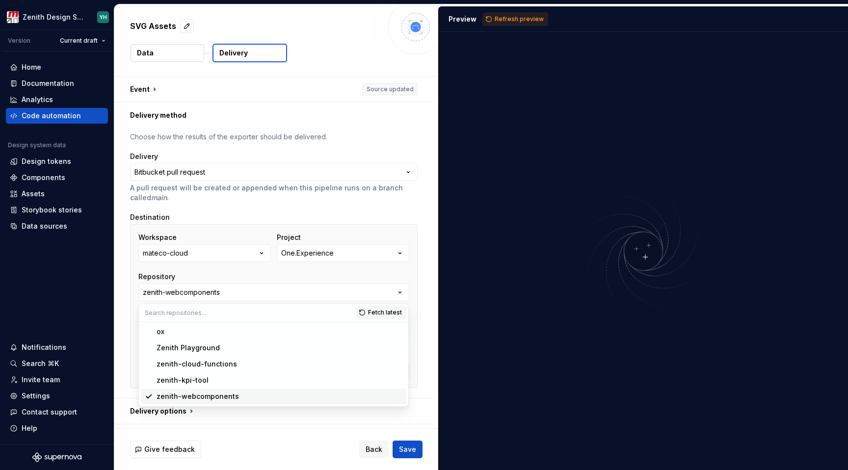
click at [187, 395] on div "zenith-webcomponents" at bounding box center [198, 397] width 82 height 10
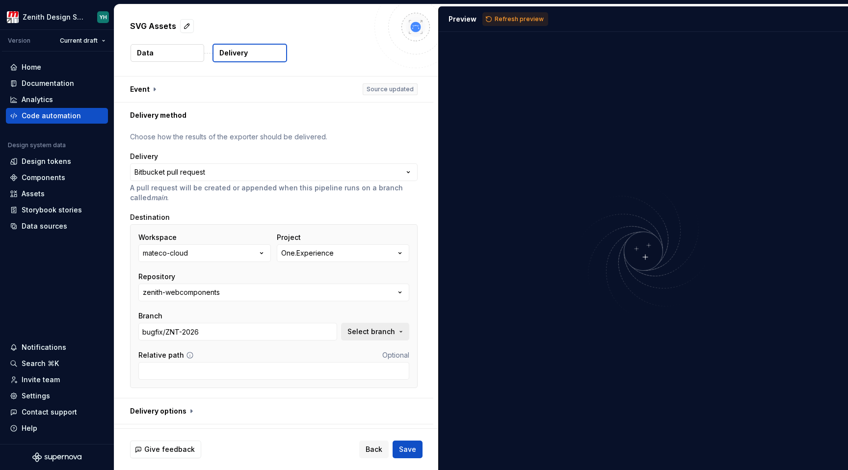
click at [372, 331] on span "Select branch" at bounding box center [371, 332] width 48 height 10
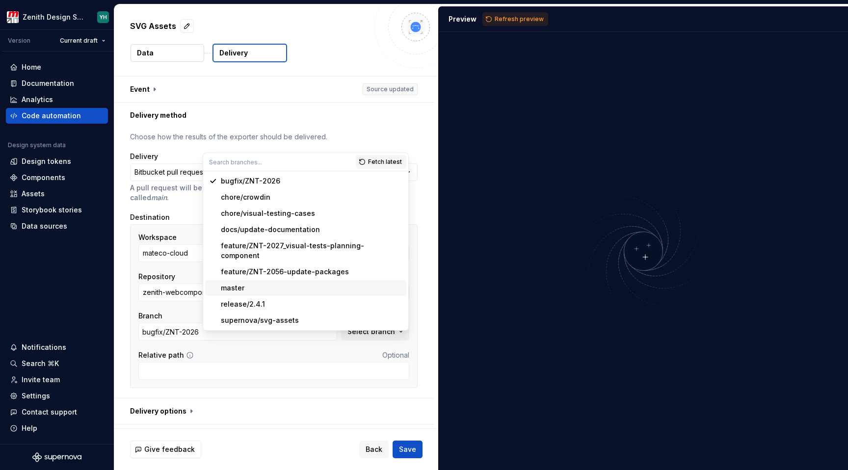
click at [262, 280] on span "master" at bounding box center [305, 288] width 201 height 16
type input "master"
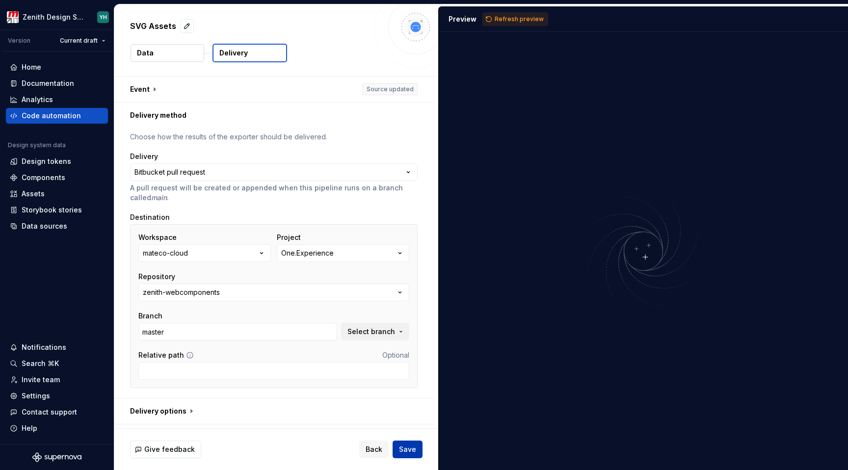
click at [410, 446] on span "Save" at bounding box center [407, 450] width 17 height 10
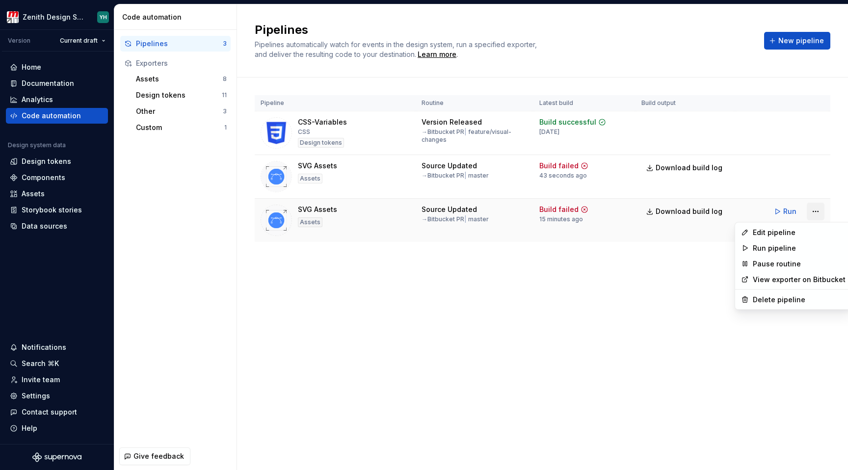
click at [812, 212] on html "Zenith Design System YH Version Current draft Home Documentation Analytics Code…" at bounding box center [424, 235] width 848 height 470
click at [798, 301] on div "Delete pipeline" at bounding box center [799, 300] width 93 height 10
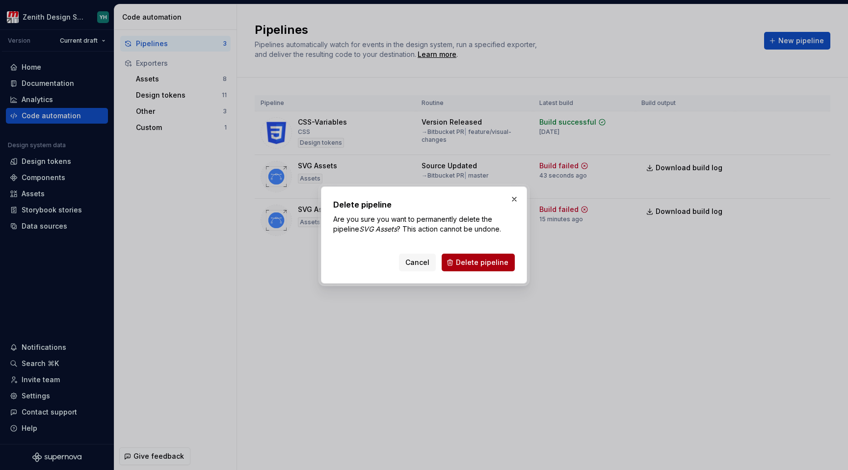
click at [505, 264] on span "Delete pipeline" at bounding box center [482, 263] width 53 height 10
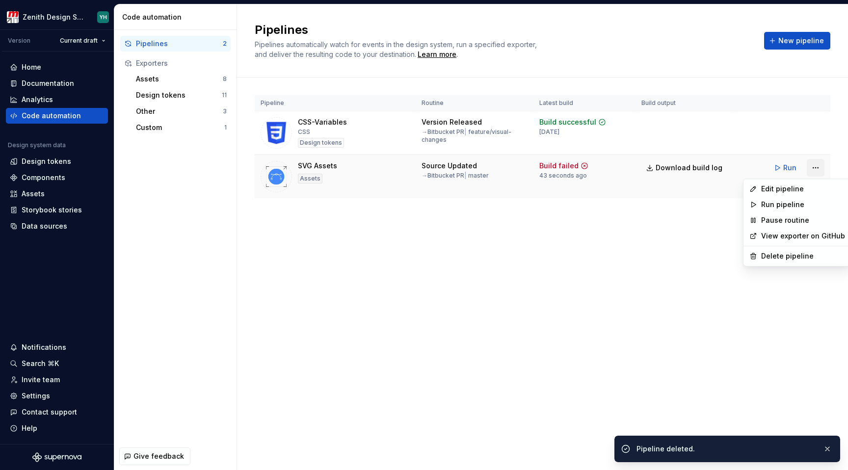
click at [819, 168] on html "Zenith Design System YH Version Current draft Home Documentation Analytics Code…" at bounding box center [424, 235] width 848 height 470
click at [769, 260] on div "Delete pipeline" at bounding box center [803, 256] width 84 height 10
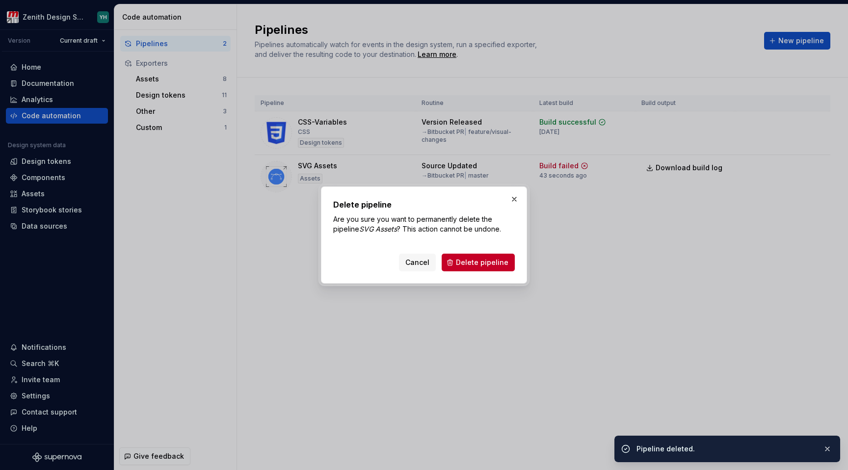
click at [486, 275] on div "Delete pipeline Are you sure you want to permanently delete the pipeline SVG As…" at bounding box center [424, 234] width 206 height 97
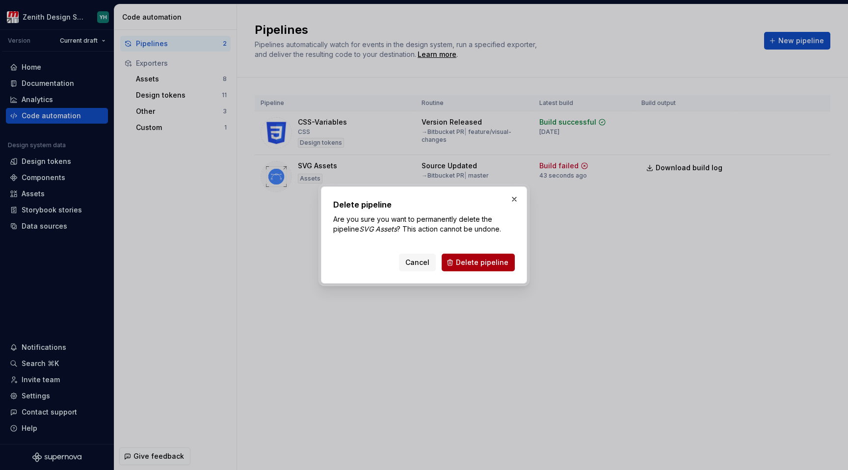
click at [471, 265] on span "Delete pipeline" at bounding box center [482, 263] width 53 height 10
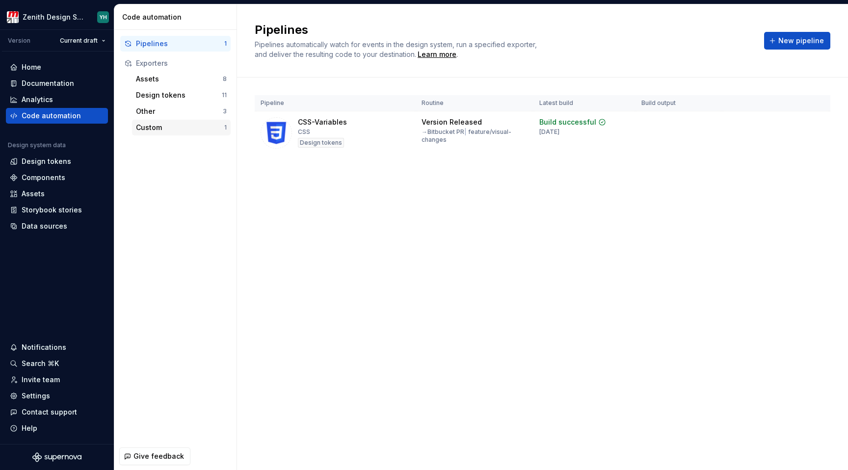
click at [152, 126] on div "Custom" at bounding box center [180, 128] width 88 height 10
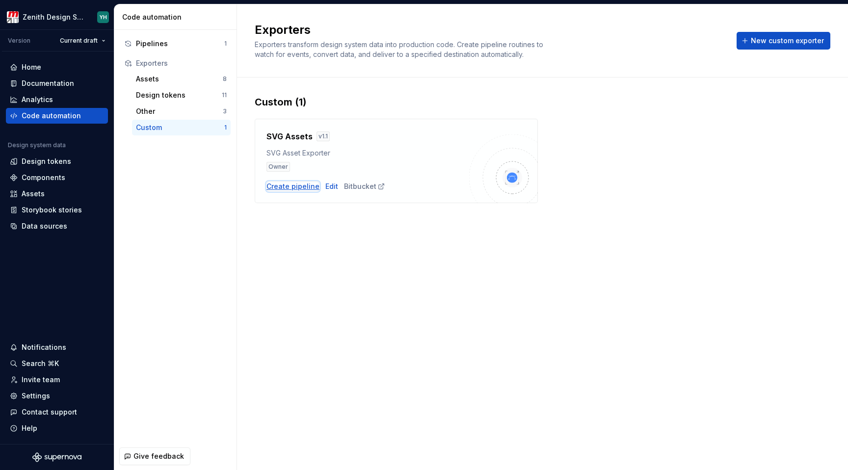
click at [300, 188] on div "Create pipeline" at bounding box center [292, 187] width 53 height 10
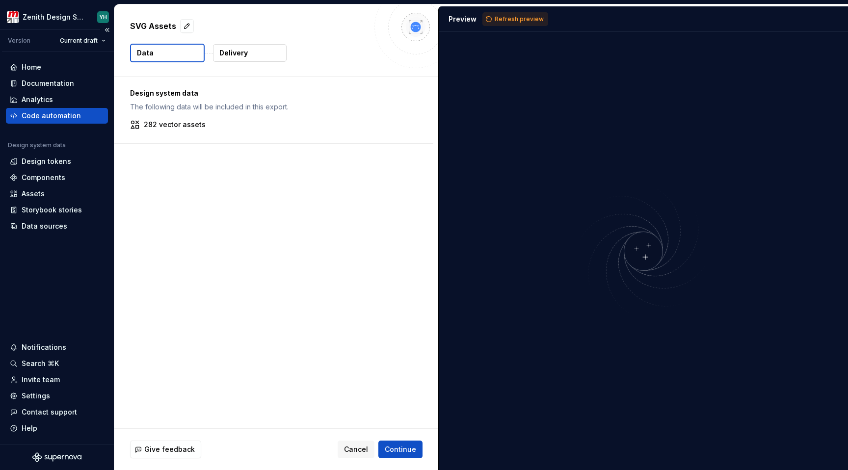
click at [35, 117] on div "Code automation" at bounding box center [51, 116] width 59 height 10
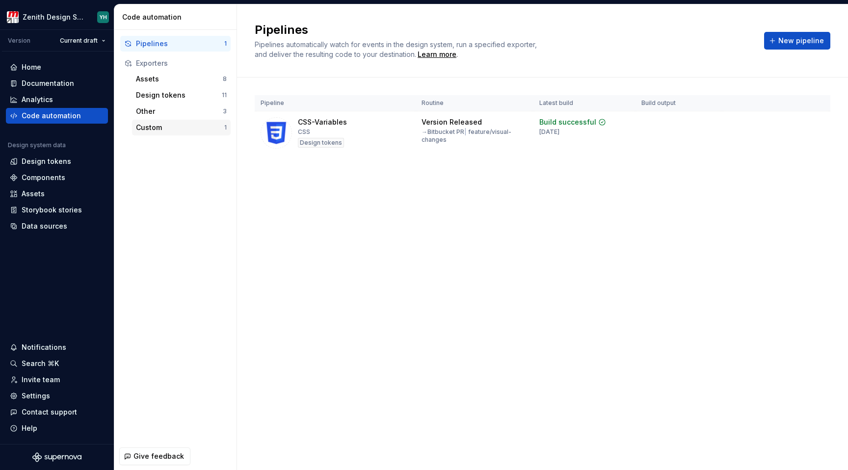
click at [152, 127] on div "Custom" at bounding box center [180, 128] width 88 height 10
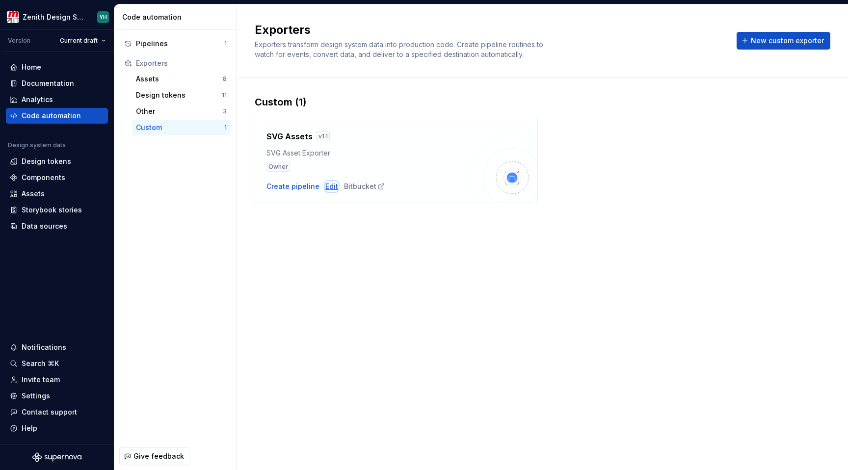
click at [327, 185] on div "Edit" at bounding box center [331, 187] width 13 height 10
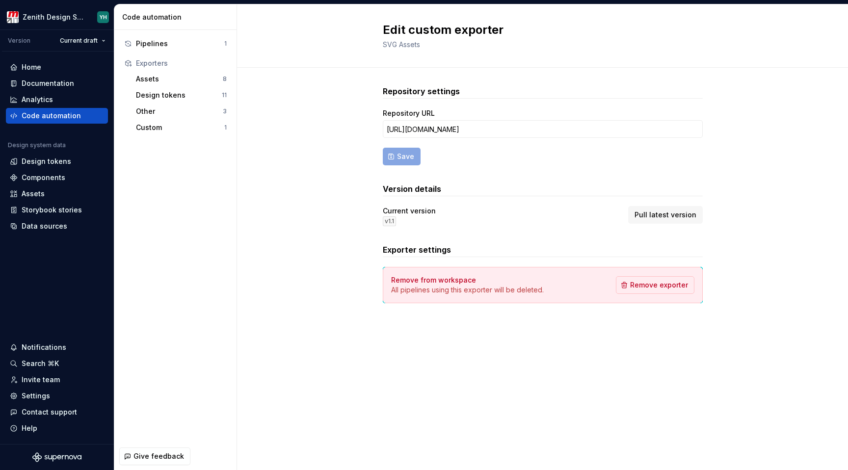
click at [425, 32] on h2 "Edit custom exporter" at bounding box center [537, 30] width 308 height 16
click at [406, 89] on h3 "Repository settings" at bounding box center [543, 91] width 320 height 12
click at [661, 215] on span "Pull latest version" at bounding box center [665, 215] width 62 height 10
click at [397, 45] on span "SVG Assets" at bounding box center [401, 44] width 37 height 8
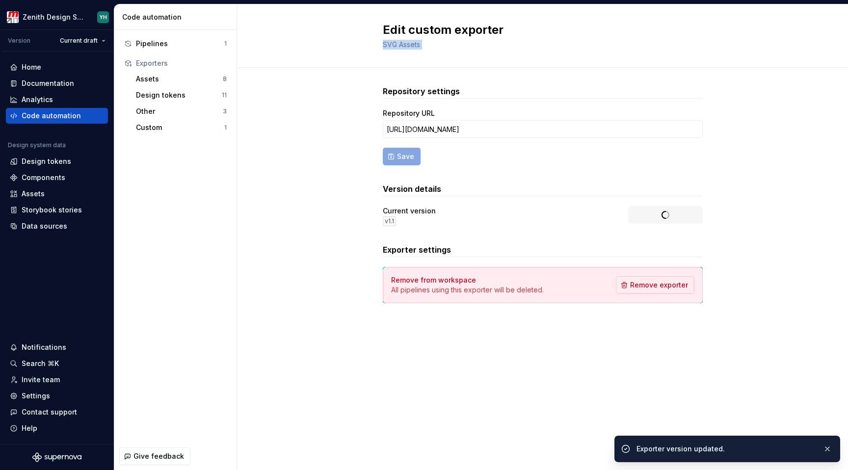
click at [397, 45] on span "SVG Assets" at bounding box center [401, 44] width 37 height 8
click at [158, 47] on div "Pipelines" at bounding box center [180, 44] width 88 height 10
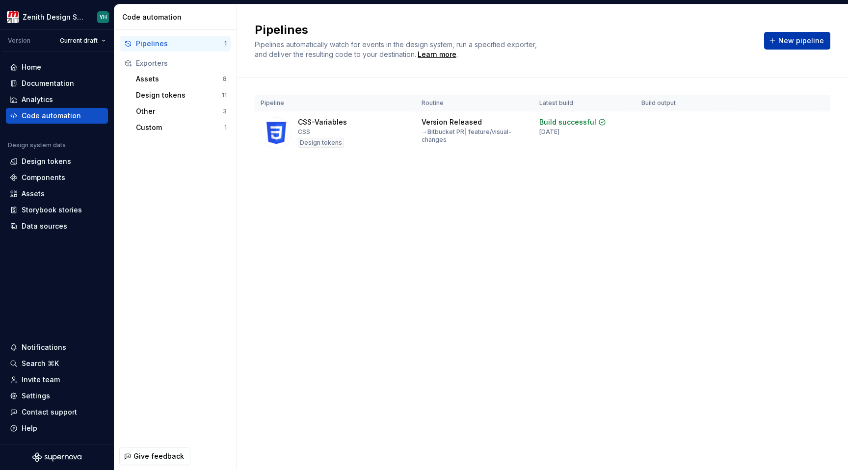
click at [815, 46] on button "New pipeline" at bounding box center [797, 41] width 66 height 18
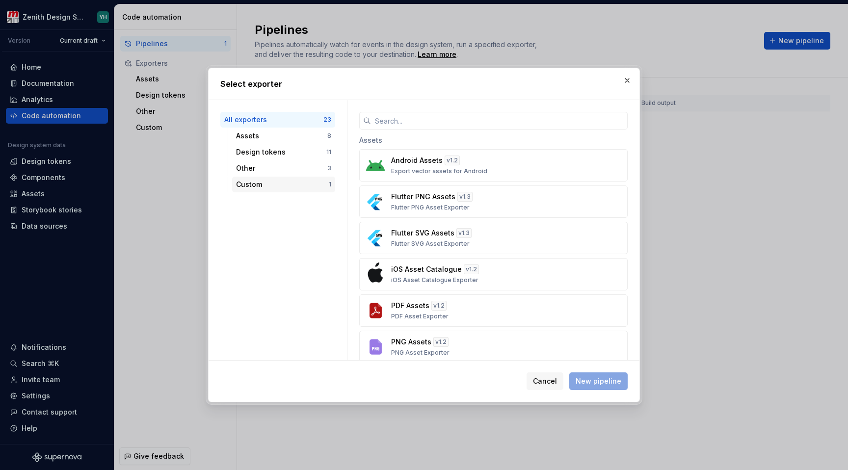
click at [310, 185] on div "Custom" at bounding box center [282, 185] width 93 height 10
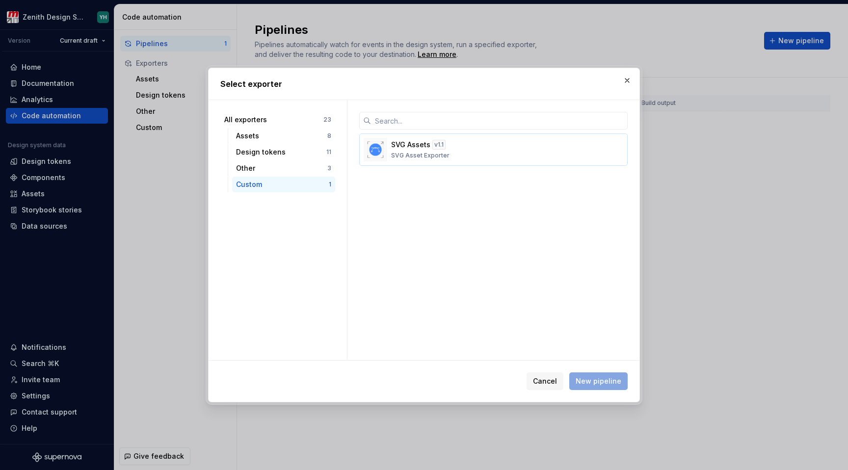
click at [401, 154] on p "SVG Asset Exporter" at bounding box center [420, 156] width 58 height 8
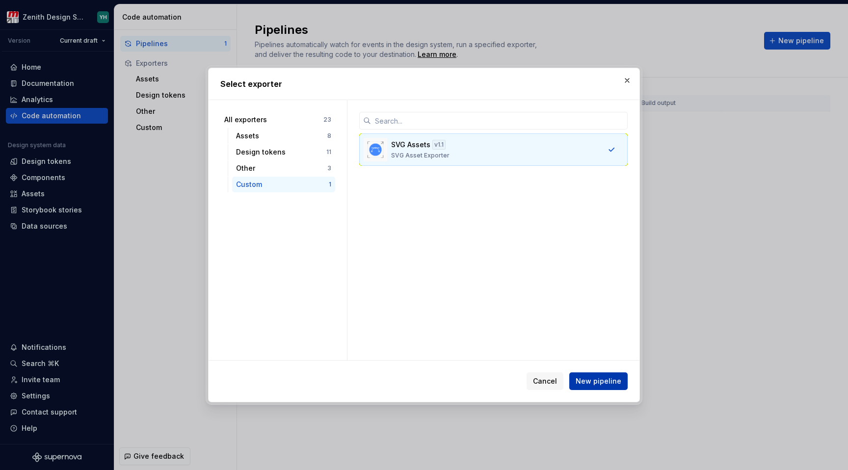
click at [608, 383] on span "New pipeline" at bounding box center [599, 381] width 46 height 10
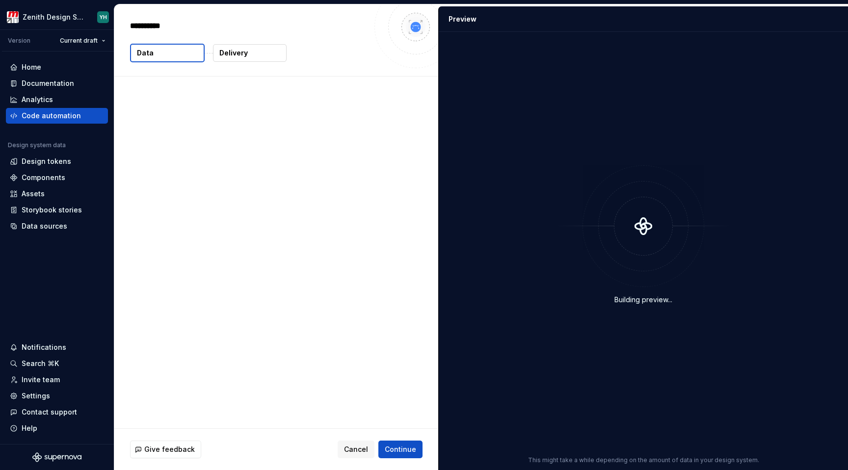
type textarea "*"
click at [150, 124] on p "282 vector assets" at bounding box center [175, 125] width 62 height 10
click at [251, 52] on button "Delivery" at bounding box center [250, 53] width 74 height 18
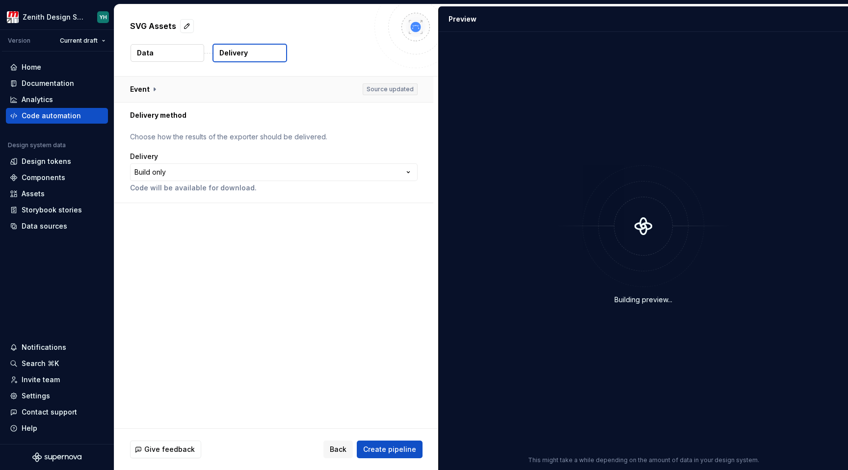
click at [183, 97] on button "button" at bounding box center [273, 90] width 319 height 26
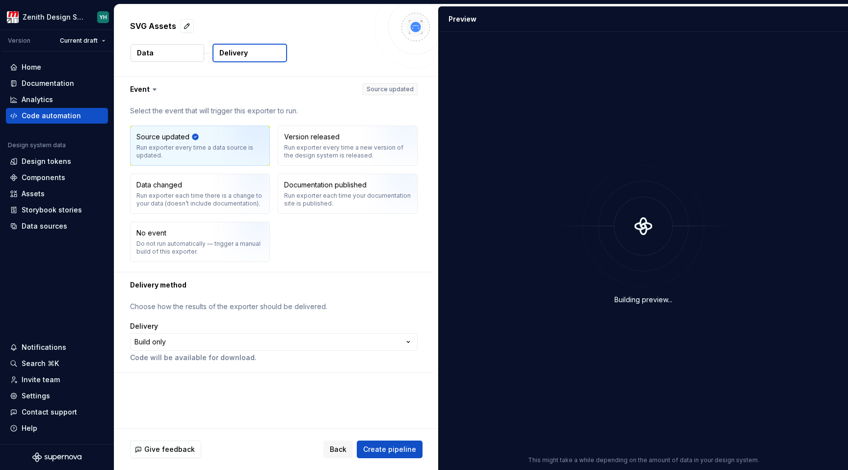
click at [162, 142] on div "Source updated Run exporter every time a data source is updated." at bounding box center [199, 145] width 127 height 27
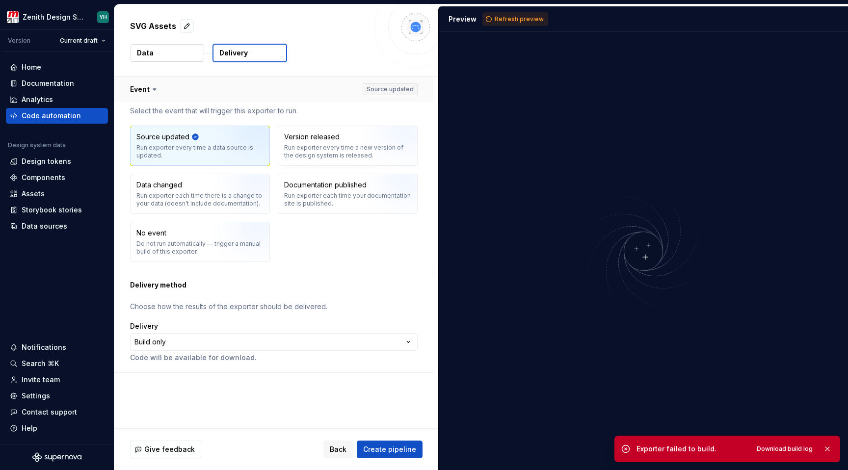
click at [215, 91] on button "button" at bounding box center [273, 90] width 319 height 26
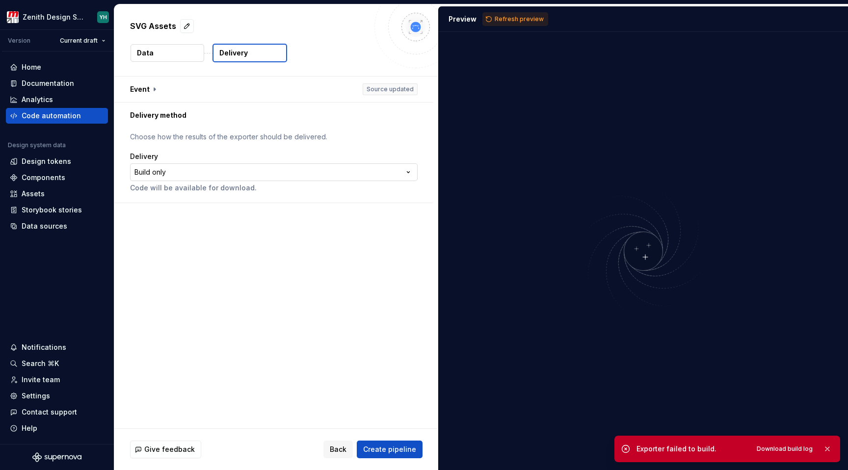
click at [185, 175] on html "**********" at bounding box center [424, 235] width 848 height 470
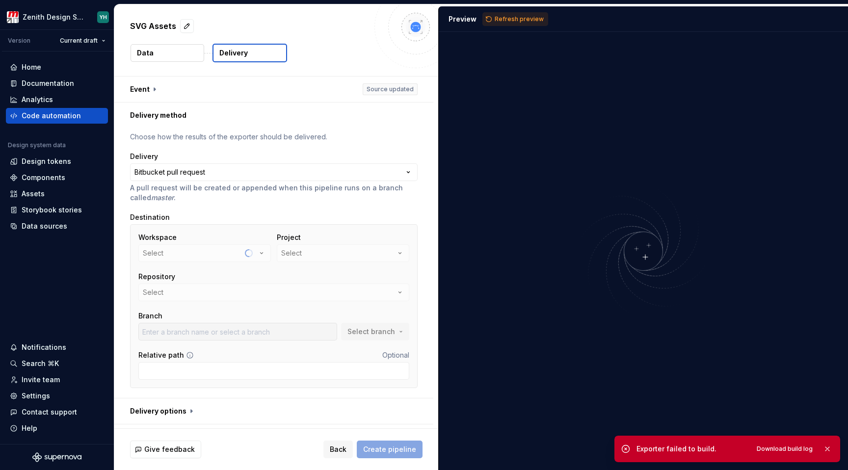
click at [211, 259] on div "Workspace Select" at bounding box center [204, 247] width 132 height 29
click at [246, 253] on button "mateco-cloud" at bounding box center [204, 253] width 132 height 18
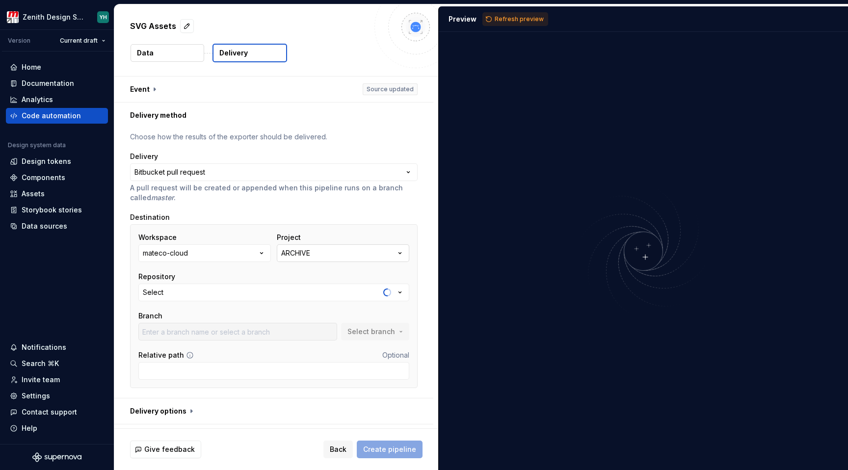
click at [282, 253] on div "ARCHIVE" at bounding box center [295, 253] width 29 height 10
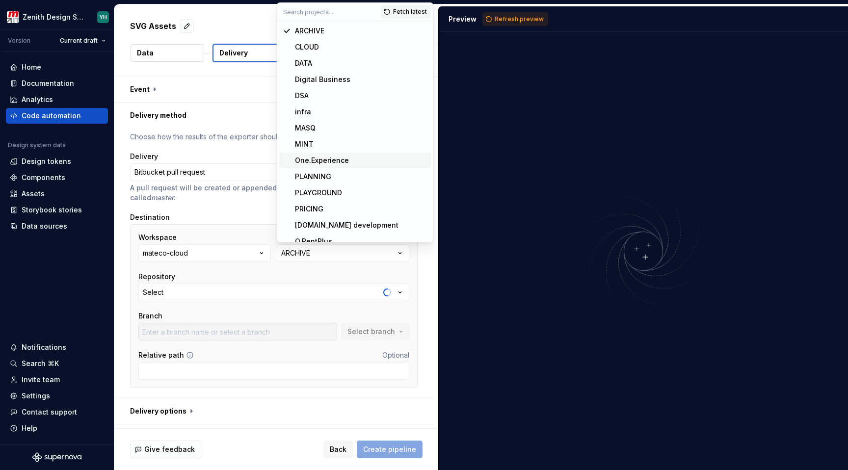
click at [336, 166] on span "One.Experience" at bounding box center [355, 161] width 152 height 16
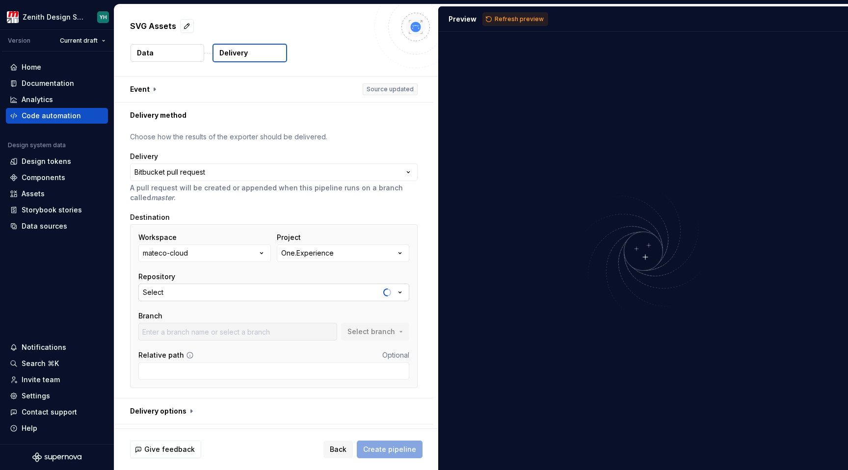
click at [270, 289] on button "Select" at bounding box center [273, 293] width 271 height 18
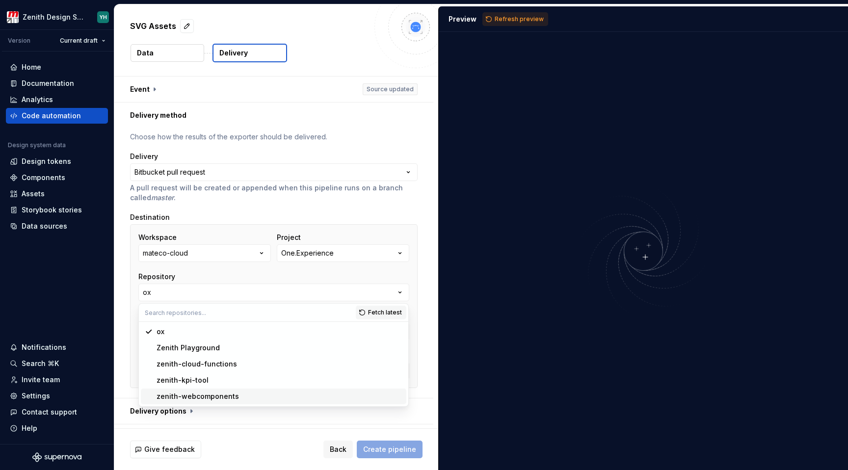
type input "bugfix/EXP-679-textarea-dimension"
click at [206, 397] on div "zenith-webcomponents" at bounding box center [198, 397] width 82 height 10
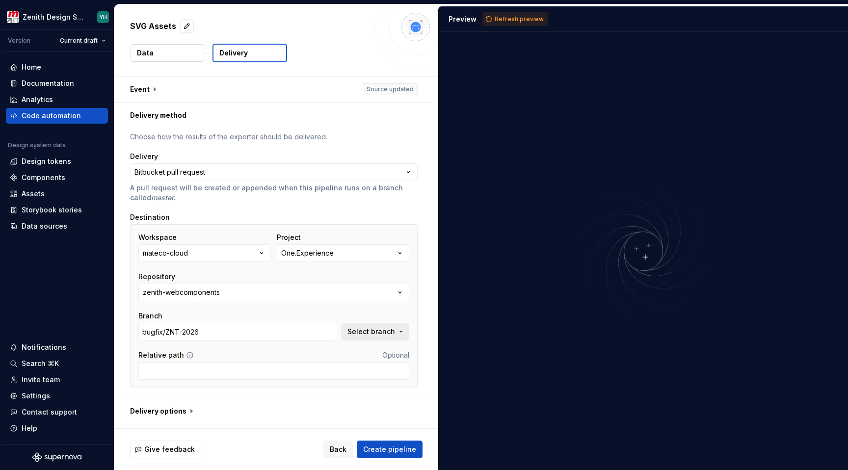
click at [363, 334] on span "Select branch" at bounding box center [371, 332] width 48 height 10
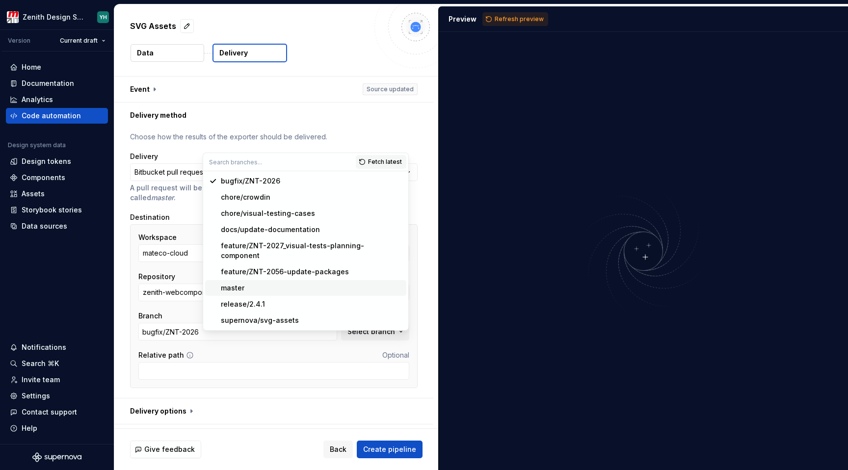
click at [253, 283] on div "master" at bounding box center [312, 288] width 182 height 10
type input "master"
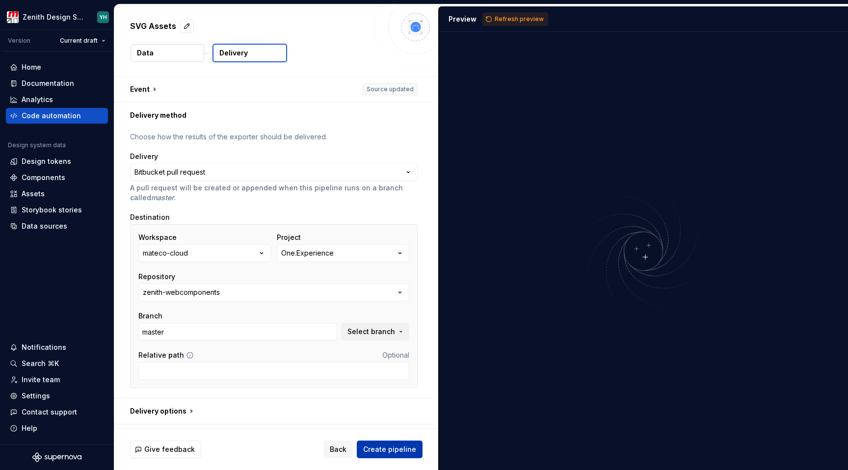
click at [388, 448] on span "Create pipeline" at bounding box center [389, 450] width 53 height 10
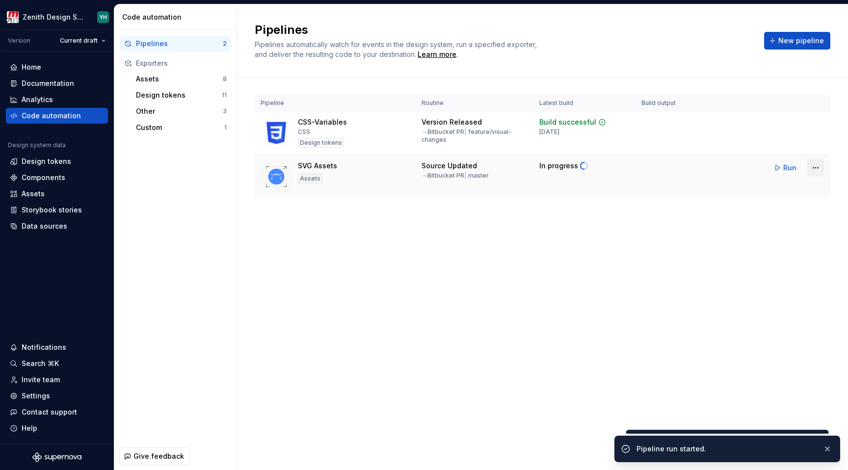
click at [816, 170] on html "Zenith Design System YH Version Current draft Home Documentation Analytics Code…" at bounding box center [424, 235] width 848 height 470
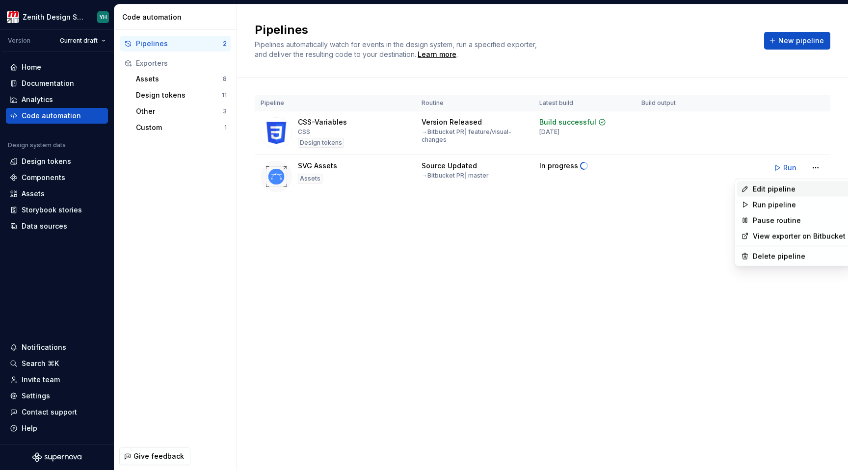
click at [788, 192] on div "Edit pipeline" at bounding box center [799, 189] width 93 height 10
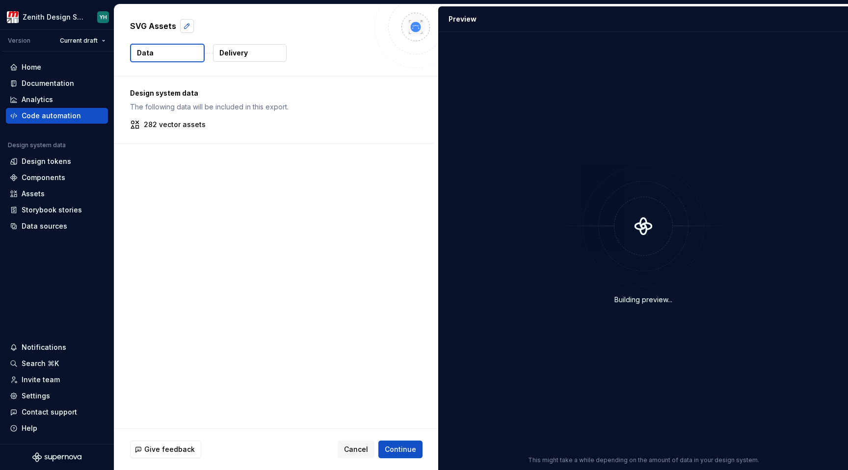
click at [182, 26] on button "button" at bounding box center [187, 26] width 14 height 14
click at [188, 26] on textarea "**********" at bounding box center [248, 26] width 240 height 16
type textarea "*"
type textarea "**********"
type textarea "*"
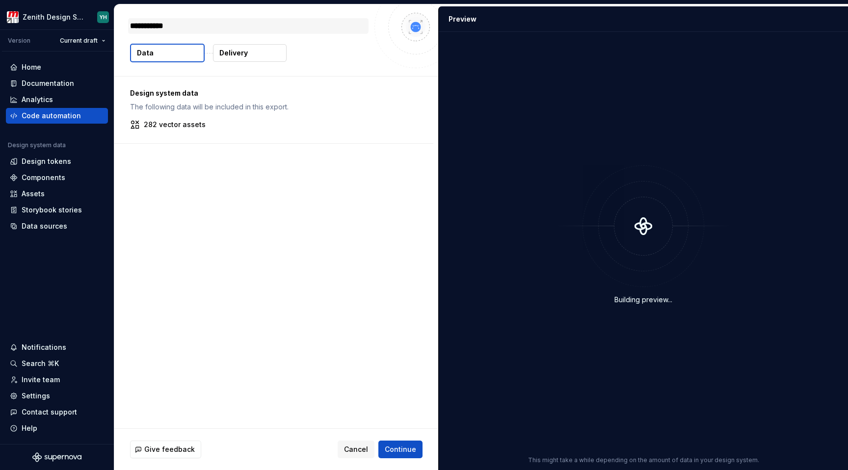
type textarea "**********"
type textarea "*"
type textarea "**********"
type textarea "*"
type textarea "**********"
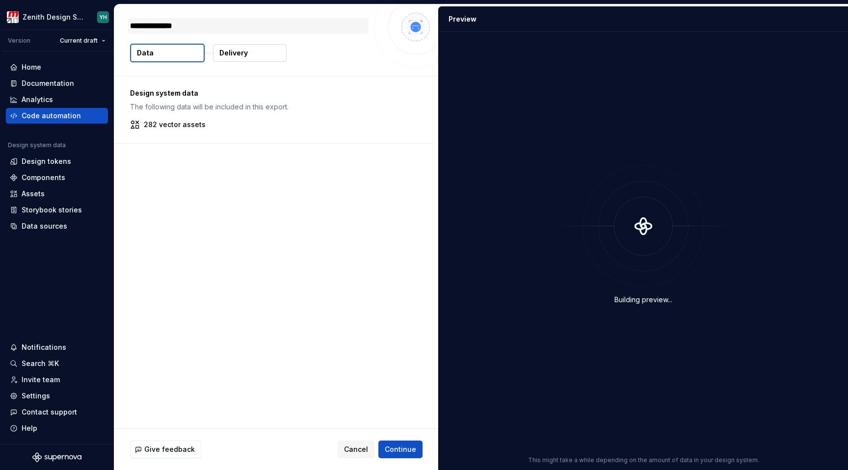
type textarea "*"
type textarea "**********"
type textarea "*"
type textarea "**********"
type textarea "*"
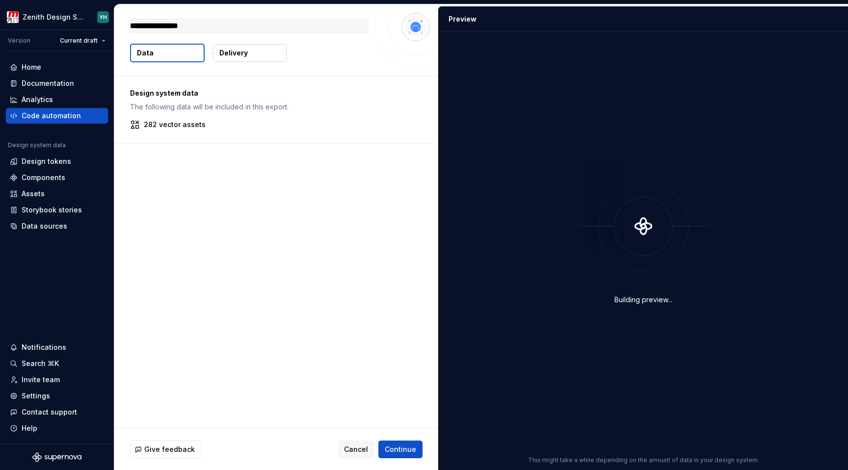
type textarea "**********"
type textarea "*"
type textarea "**********"
type textarea "*"
type textarea "**********"
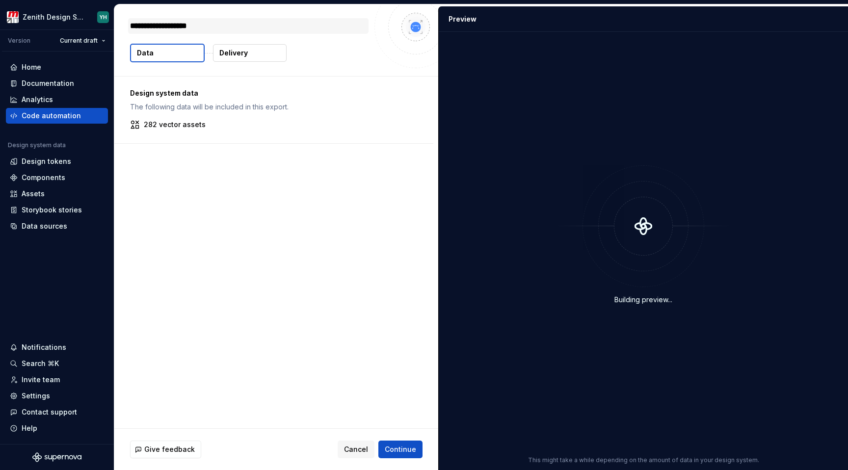
type textarea "*"
type textarea "**********"
type textarea "*"
type textarea "**********"
type textarea "*"
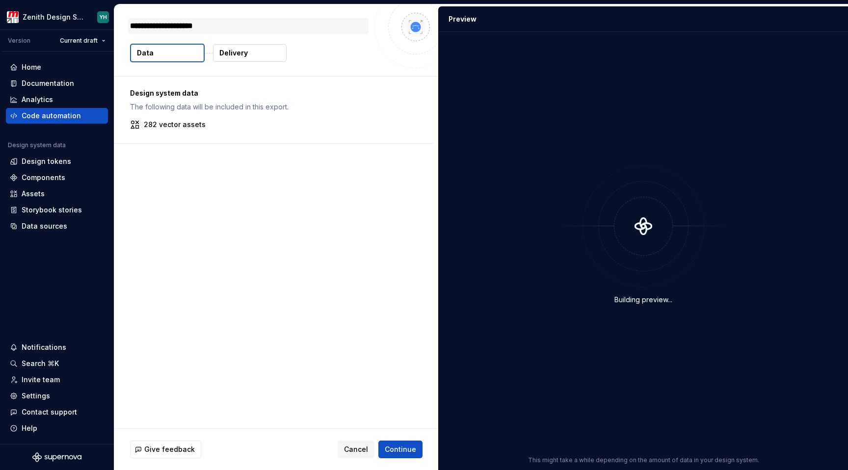
type textarea "**********"
type textarea "*"
type textarea "**********"
type textarea "*"
type textarea "**********"
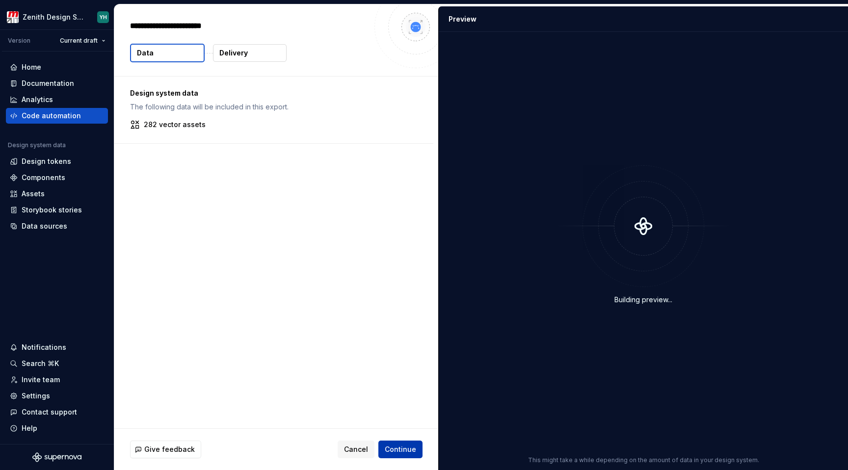
click at [407, 441] on button "Continue" at bounding box center [400, 450] width 44 height 18
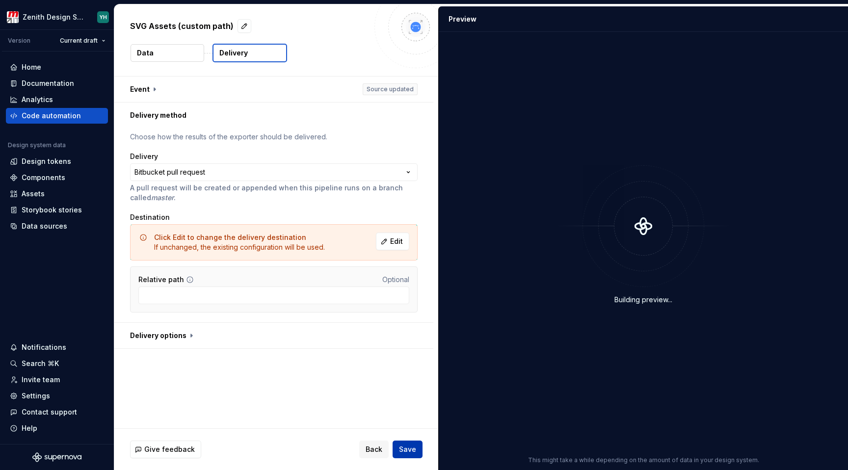
click at [411, 447] on span "Save" at bounding box center [407, 450] width 17 height 10
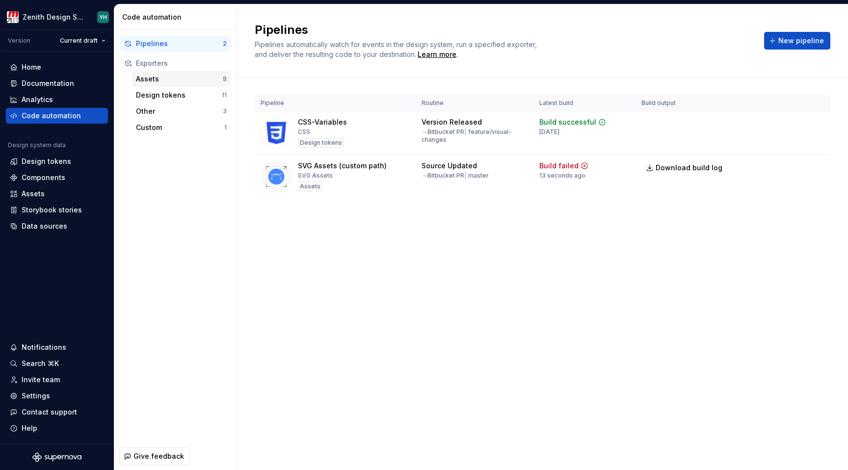
click at [172, 76] on div "Assets" at bounding box center [179, 79] width 87 height 10
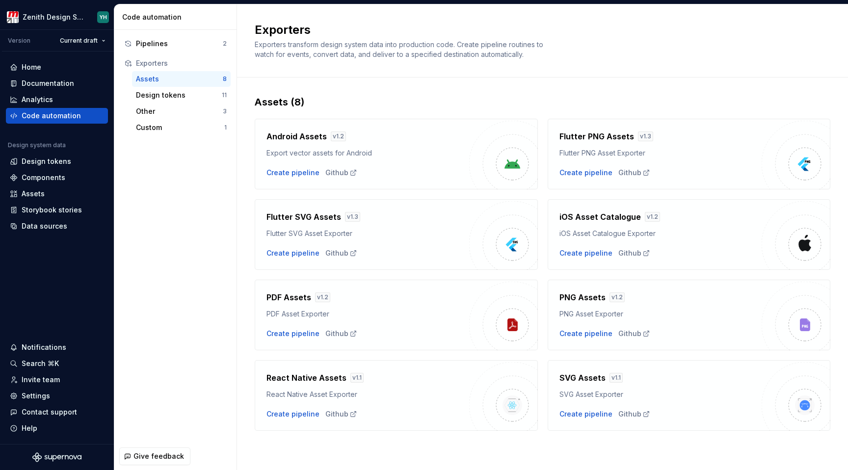
click at [586, 427] on div "SVG Assets v 1.1 SVG Asset Exporter Create pipeline Github" at bounding box center [689, 395] width 283 height 71
click at [586, 414] on div "Create pipeline" at bounding box center [585, 414] width 53 height 10
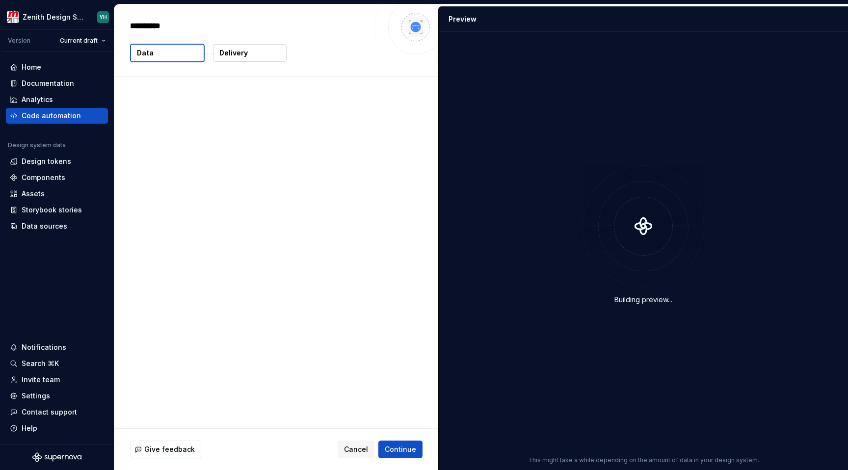
type textarea "*"
click at [241, 67] on div "SVG Assets Data Delivery" at bounding box center [276, 40] width 324 height 72
click at [236, 55] on p "Delivery" at bounding box center [233, 53] width 28 height 10
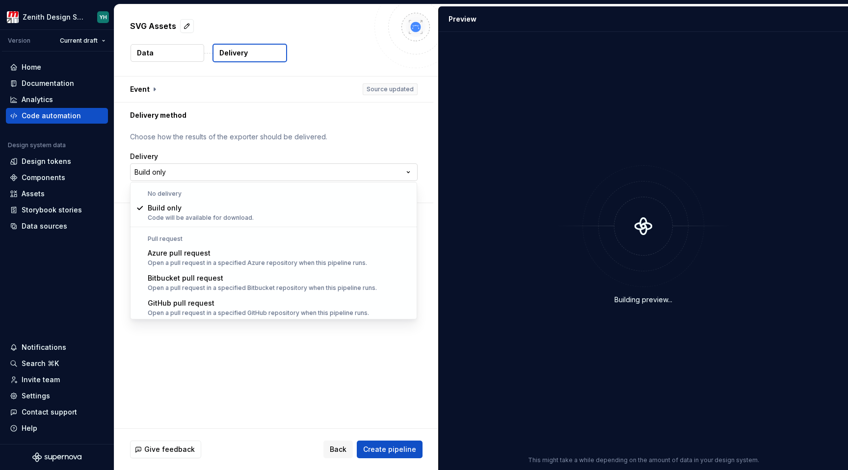
click at [224, 169] on html "**********" at bounding box center [424, 235] width 848 height 470
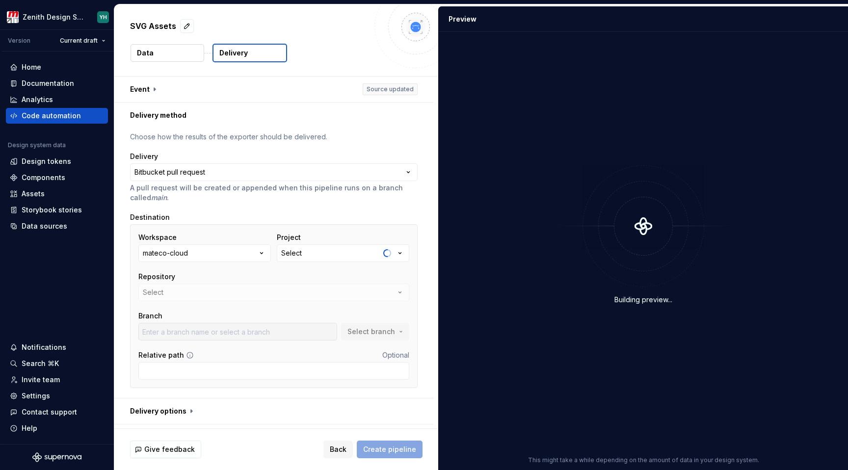
click at [296, 257] on div "Select" at bounding box center [291, 253] width 21 height 10
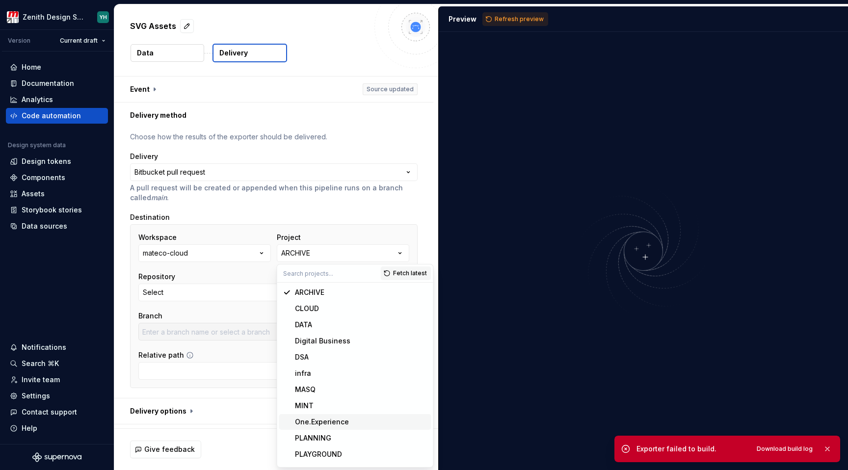
click at [336, 423] on div "One.Experience" at bounding box center [322, 422] width 54 height 10
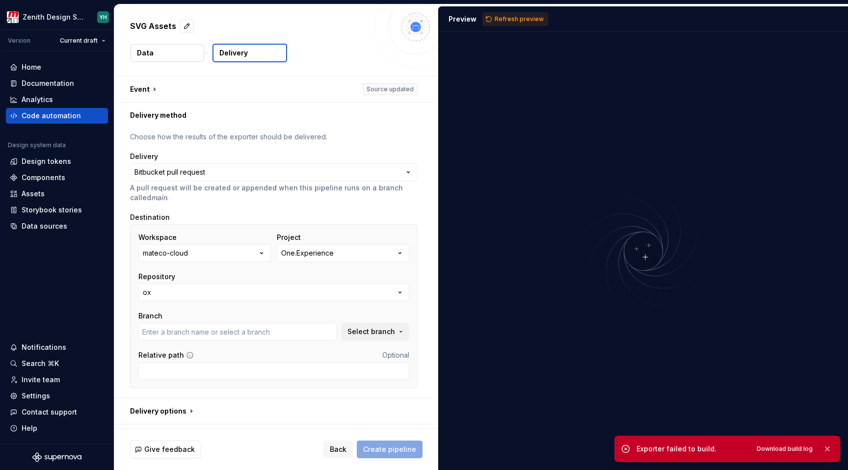
type input "bugfix/EXP-679-textarea-dimension"
click at [193, 292] on button "ox" at bounding box center [273, 293] width 271 height 18
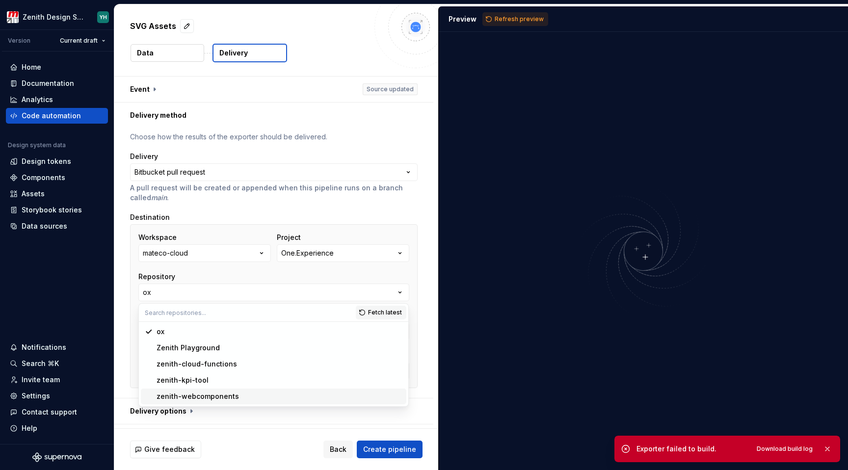
click at [206, 394] on div "zenith-webcomponents" at bounding box center [198, 397] width 82 height 10
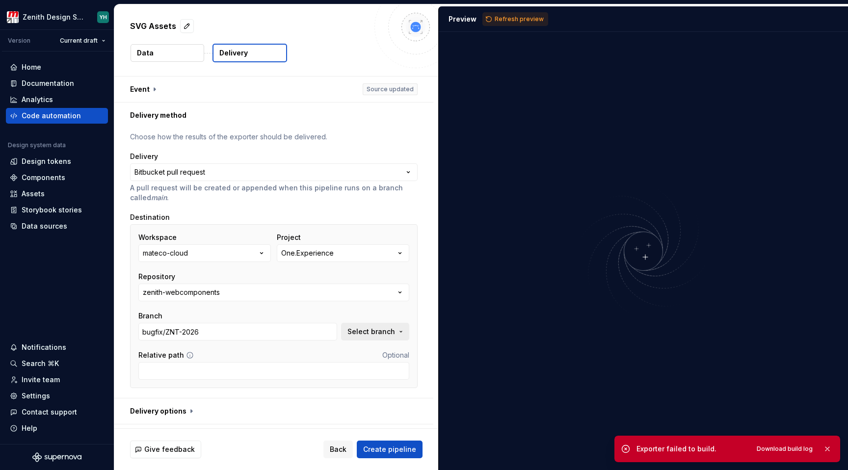
click at [371, 332] on span "Select branch" at bounding box center [371, 332] width 48 height 10
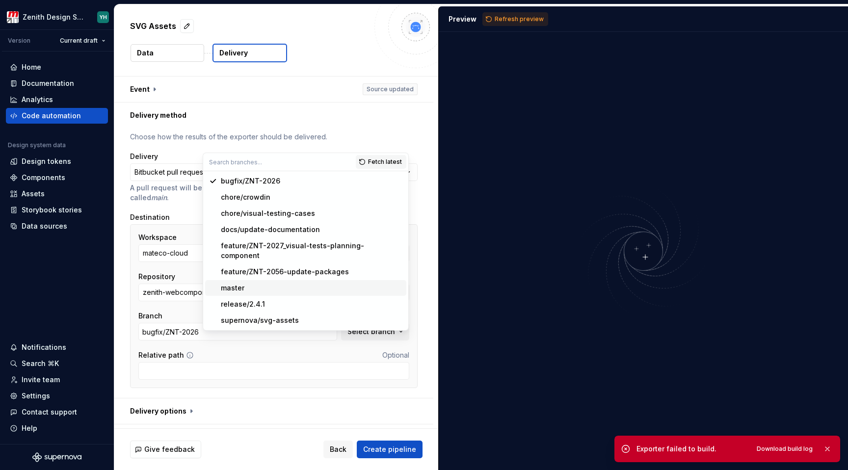
click at [272, 283] on div "master" at bounding box center [312, 288] width 182 height 10
type input "master"
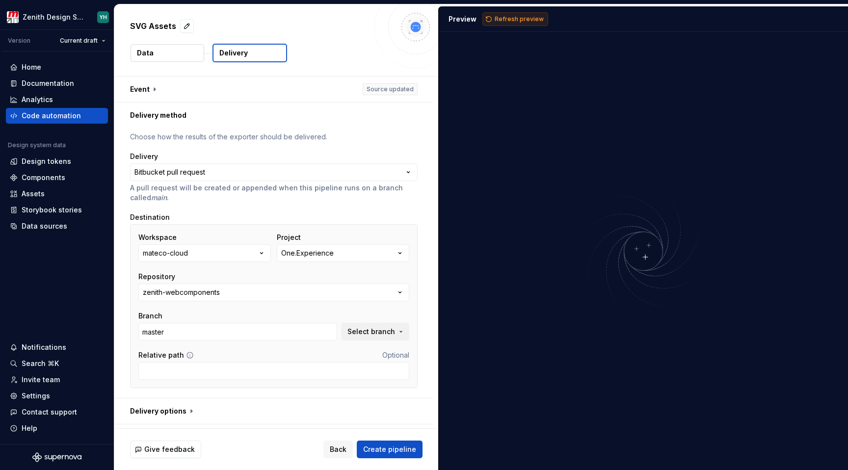
click at [513, 15] on span "Refresh preview" at bounding box center [519, 19] width 49 height 8
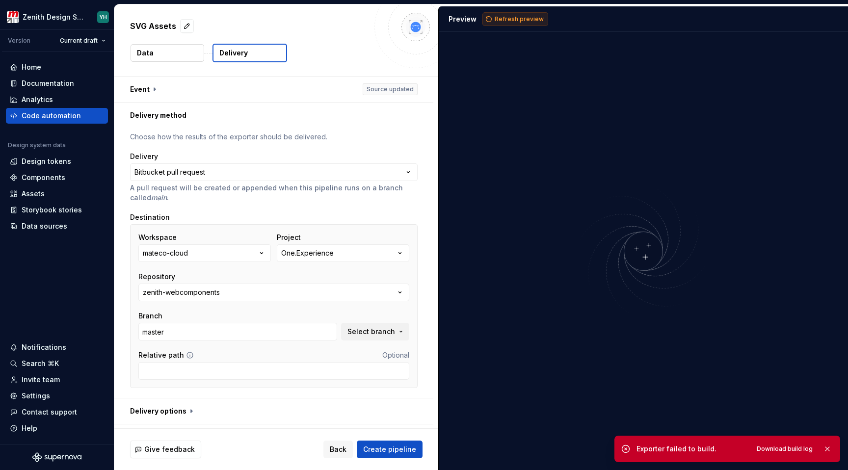
click at [513, 16] on span "Refresh preview" at bounding box center [519, 19] width 49 height 8
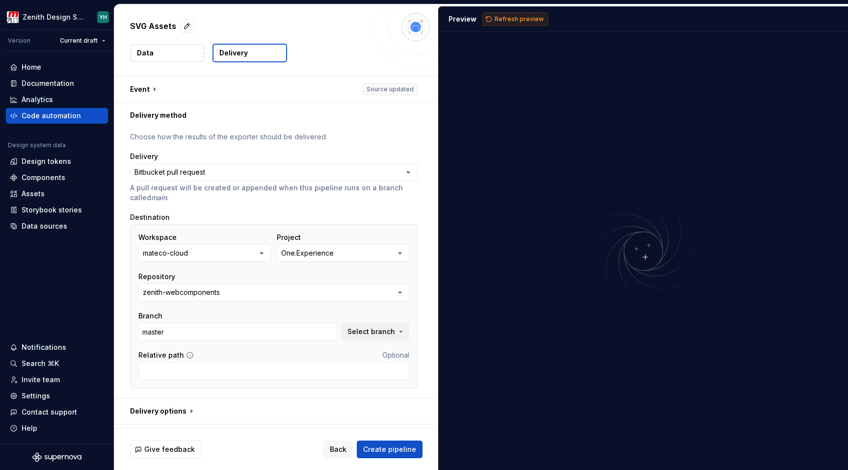
click at [509, 15] on span "Refresh preview" at bounding box center [519, 19] width 49 height 8
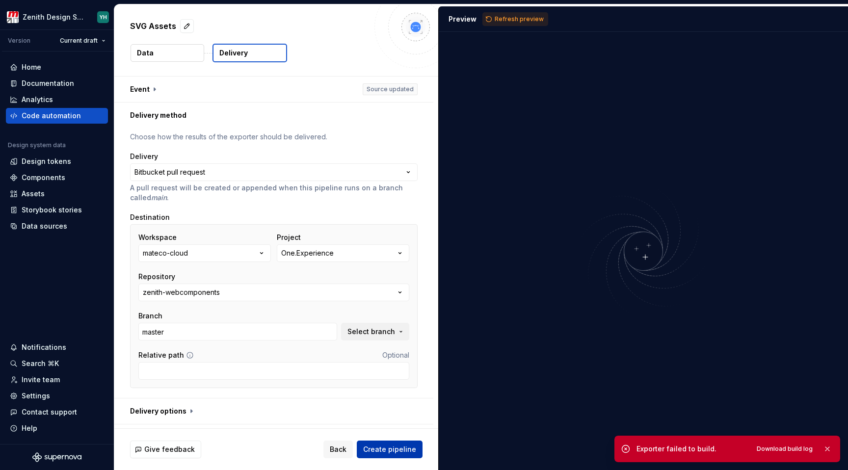
click at [404, 446] on span "Create pipeline" at bounding box center [389, 450] width 53 height 10
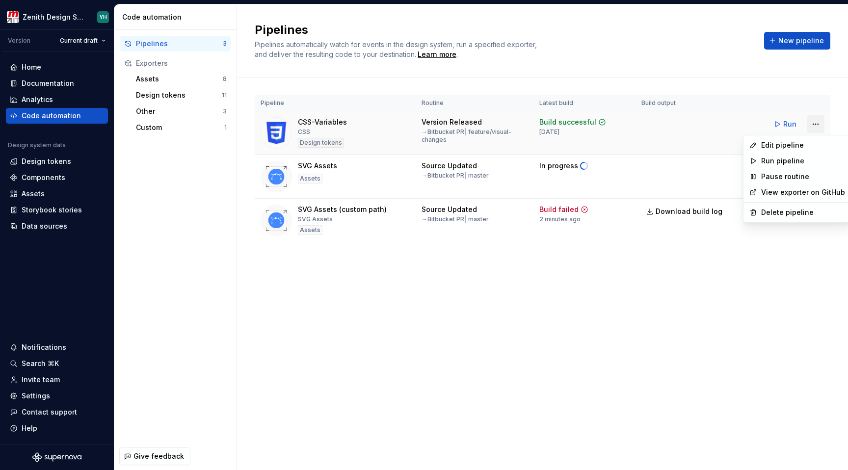
click at [820, 121] on html "Zenith Design System YH Version Current draft Home Documentation Analytics Code…" at bounding box center [424, 235] width 848 height 470
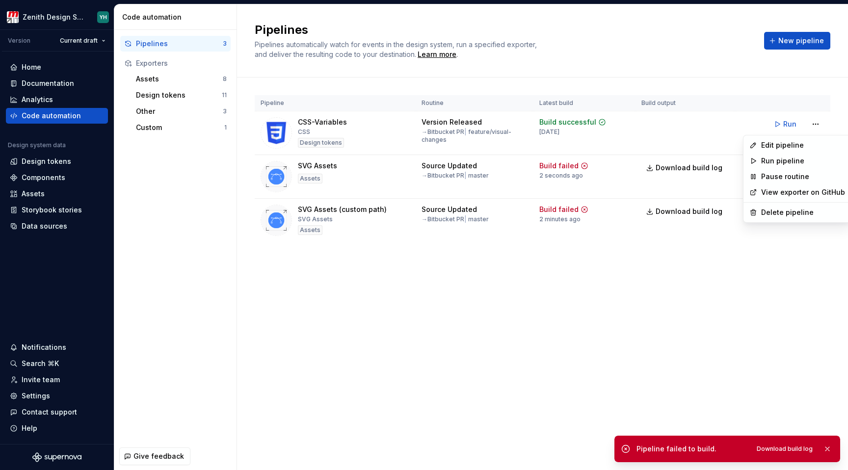
drag, startPoint x: 809, startPoint y: 145, endPoint x: 798, endPoint y: 78, distance: 68.6
click at [798, 78] on html "Zenith Design System YH Version Current draft Home Documentation Analytics Code…" at bounding box center [424, 235] width 848 height 470
click at [790, 122] on html "Zenith Design System YH Version Current draft Home Documentation Analytics Code…" at bounding box center [424, 235] width 848 height 470
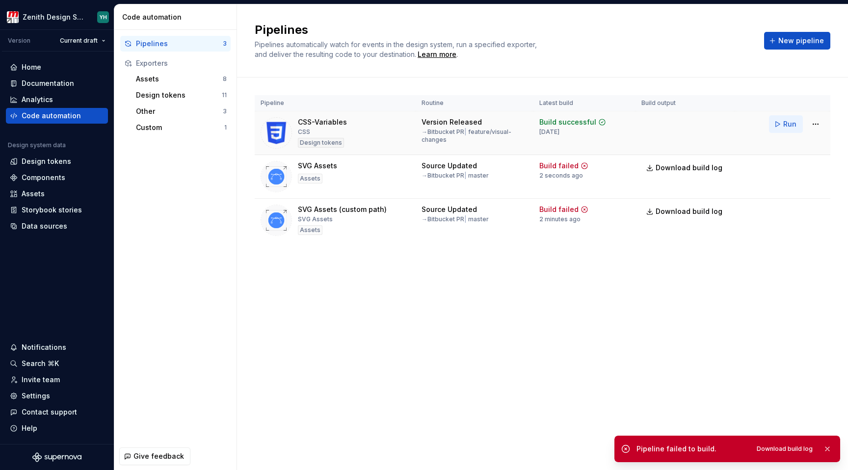
click at [785, 130] on button "Run" at bounding box center [786, 124] width 34 height 18
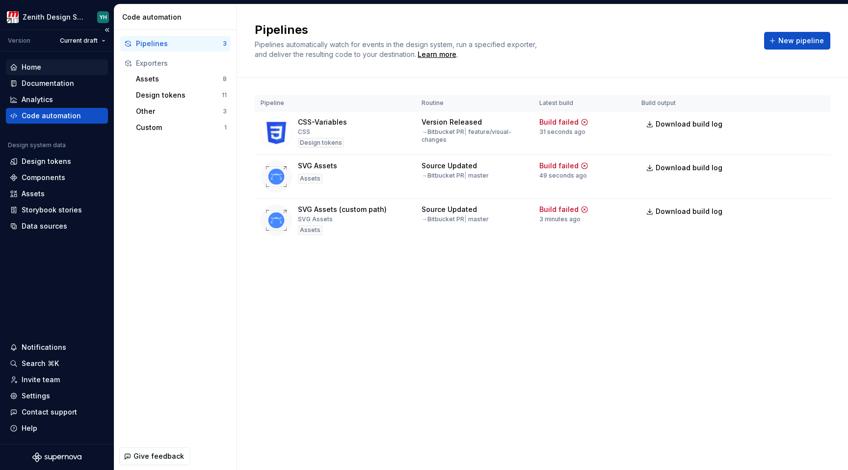
click at [51, 70] on div "Home" at bounding box center [57, 67] width 94 height 10
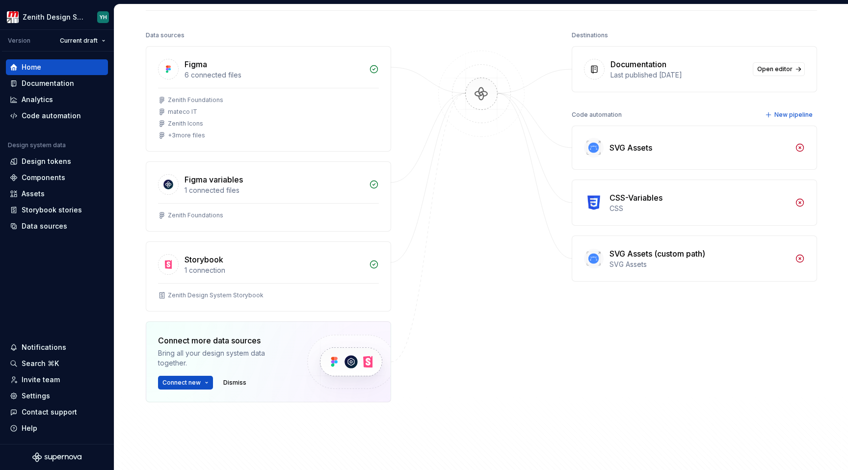
scroll to position [112, 0]
click at [194, 378] on span "Connect new" at bounding box center [181, 382] width 38 height 8
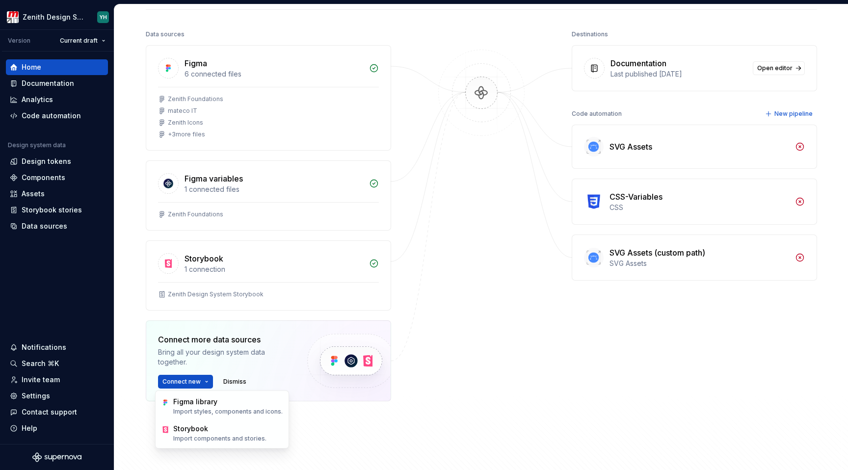
click at [470, 327] on div at bounding box center [481, 238] width 98 height 423
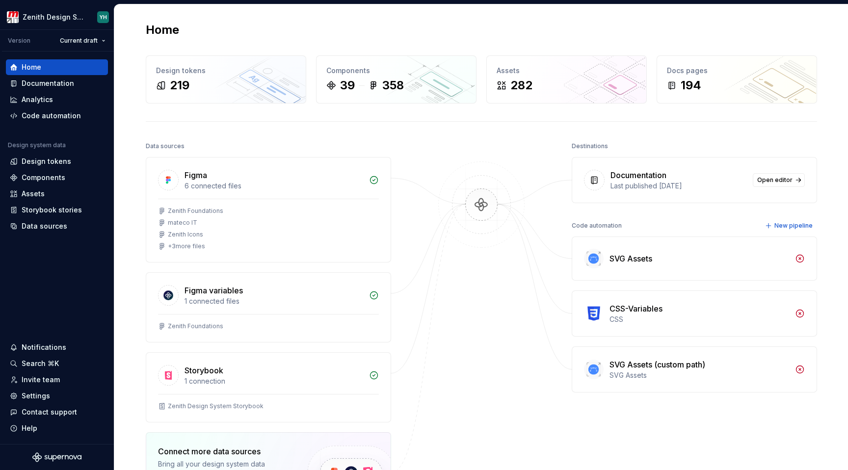
scroll to position [1, 0]
click at [796, 260] on icon at bounding box center [800, 258] width 10 height 10
click at [37, 120] on div "Code automation" at bounding box center [51, 116] width 59 height 10
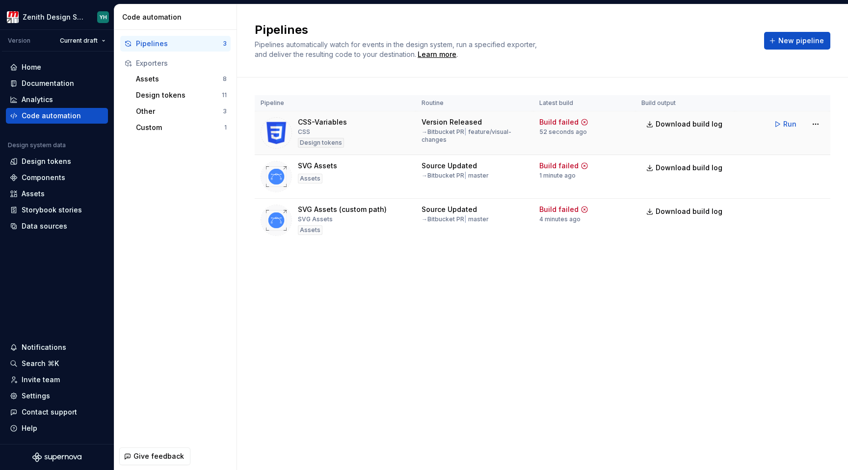
click at [584, 120] on icon at bounding box center [584, 122] width 8 height 8
click at [555, 120] on div "Build failed" at bounding box center [558, 122] width 39 height 10
click at [817, 123] on html "Zenith Design System YH Version Current draft Home Documentation Analytics Code…" at bounding box center [424, 235] width 848 height 470
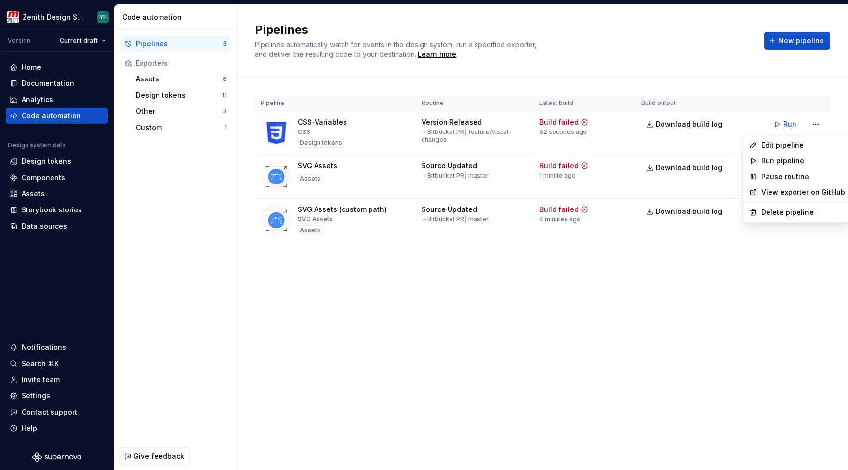
click at [681, 125] on html "Zenith Design System YH Version Current draft Home Documentation Analytics Code…" at bounding box center [424, 235] width 848 height 470
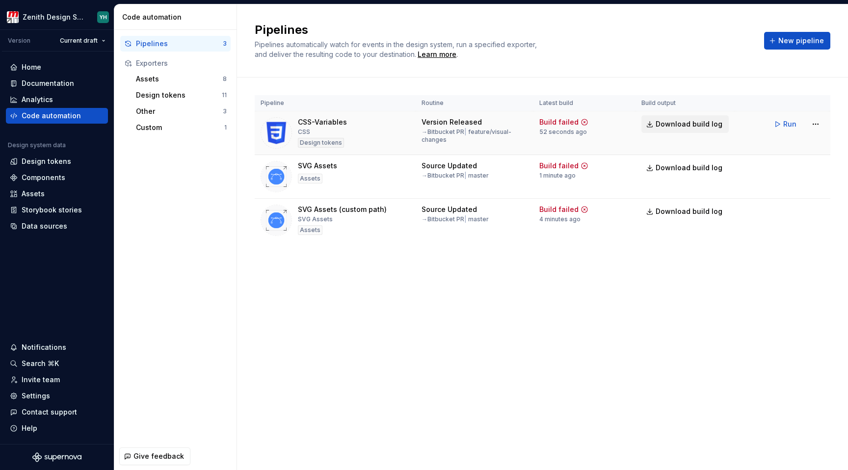
click at [673, 124] on span "Download build log" at bounding box center [689, 124] width 67 height 10
click at [40, 192] on div "Assets" at bounding box center [33, 194] width 23 height 10
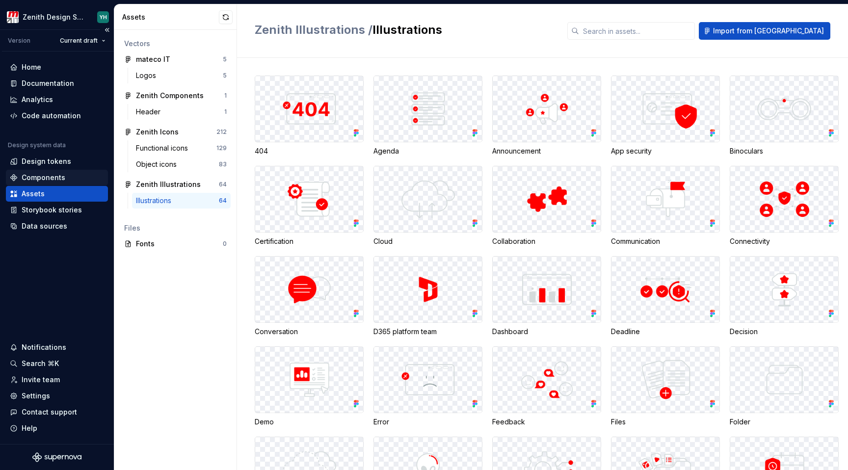
click at [47, 178] on div "Components" at bounding box center [44, 178] width 44 height 10
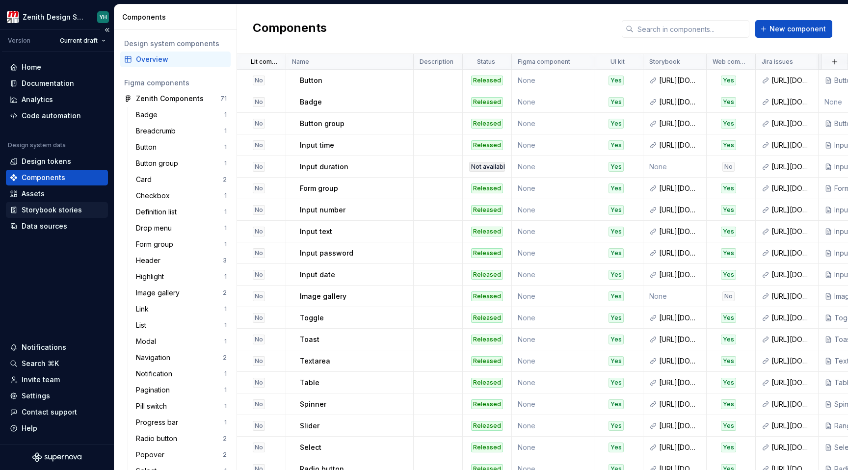
click at [42, 216] on div "Storybook stories" at bounding box center [57, 210] width 102 height 16
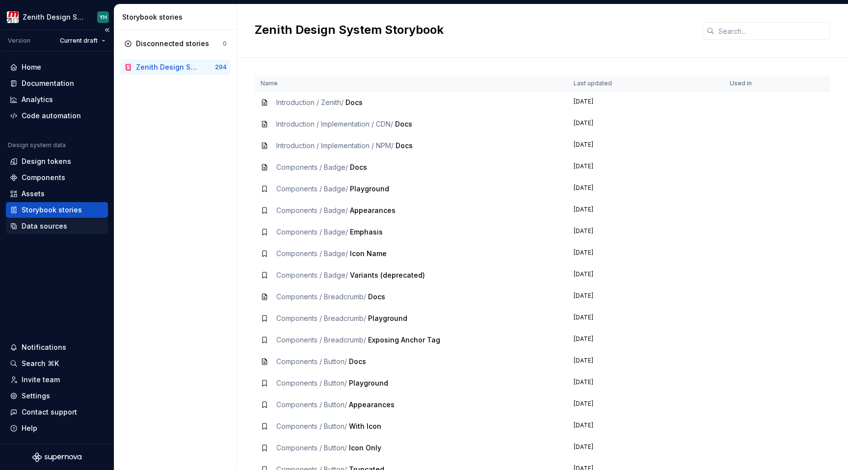
click at [41, 225] on div "Data sources" at bounding box center [45, 226] width 46 height 10
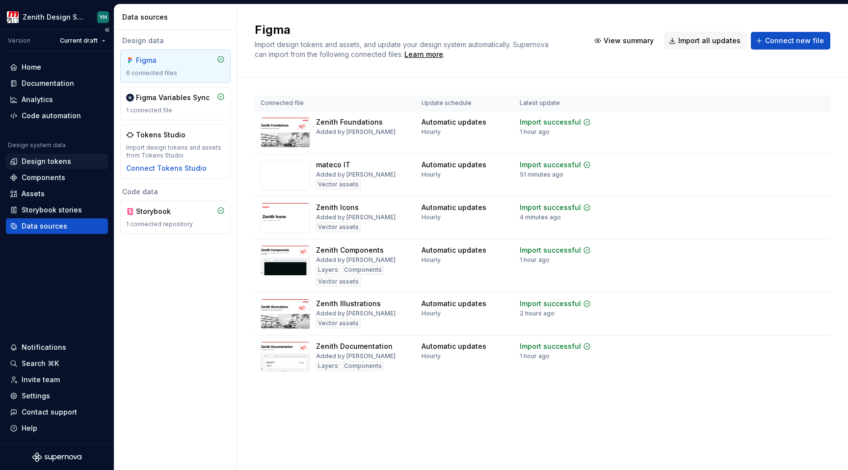
click at [41, 163] on div "Design tokens" at bounding box center [47, 162] width 50 height 10
